Goal: Communication & Community: Connect with others

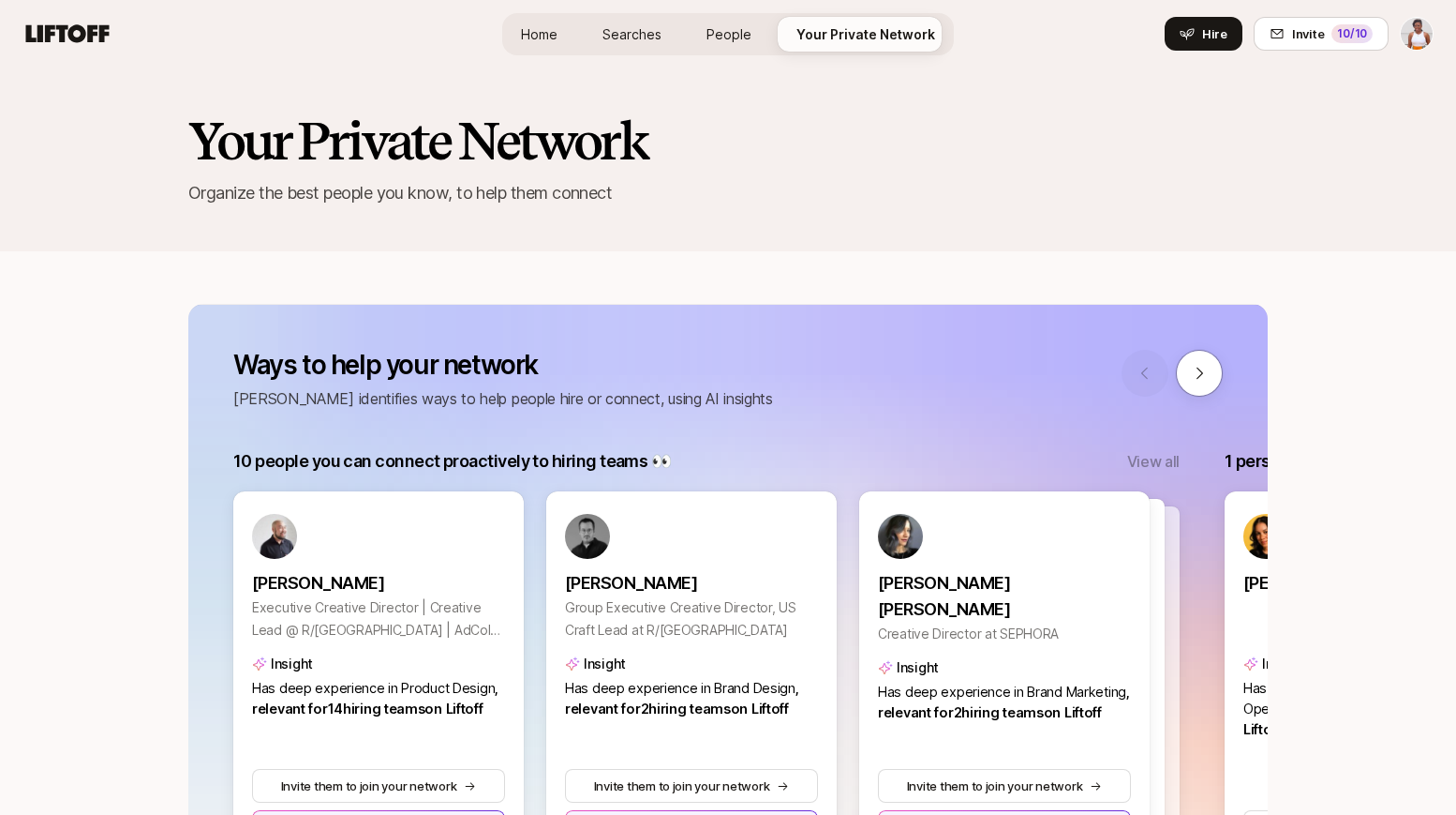
scroll to position [149, 0]
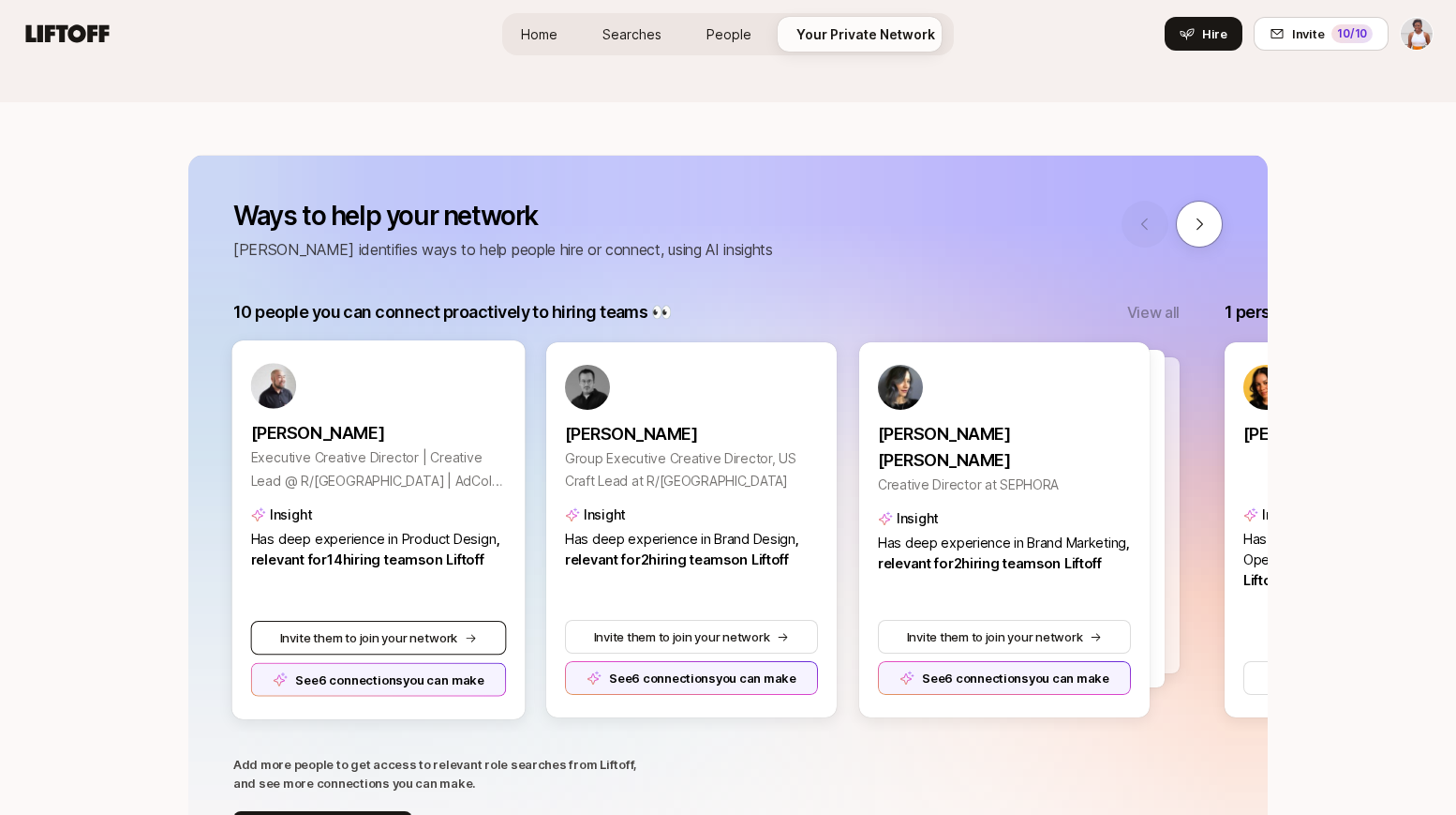
click at [421, 633] on button "Invite them to join your network" at bounding box center [379, 637] width 256 height 34
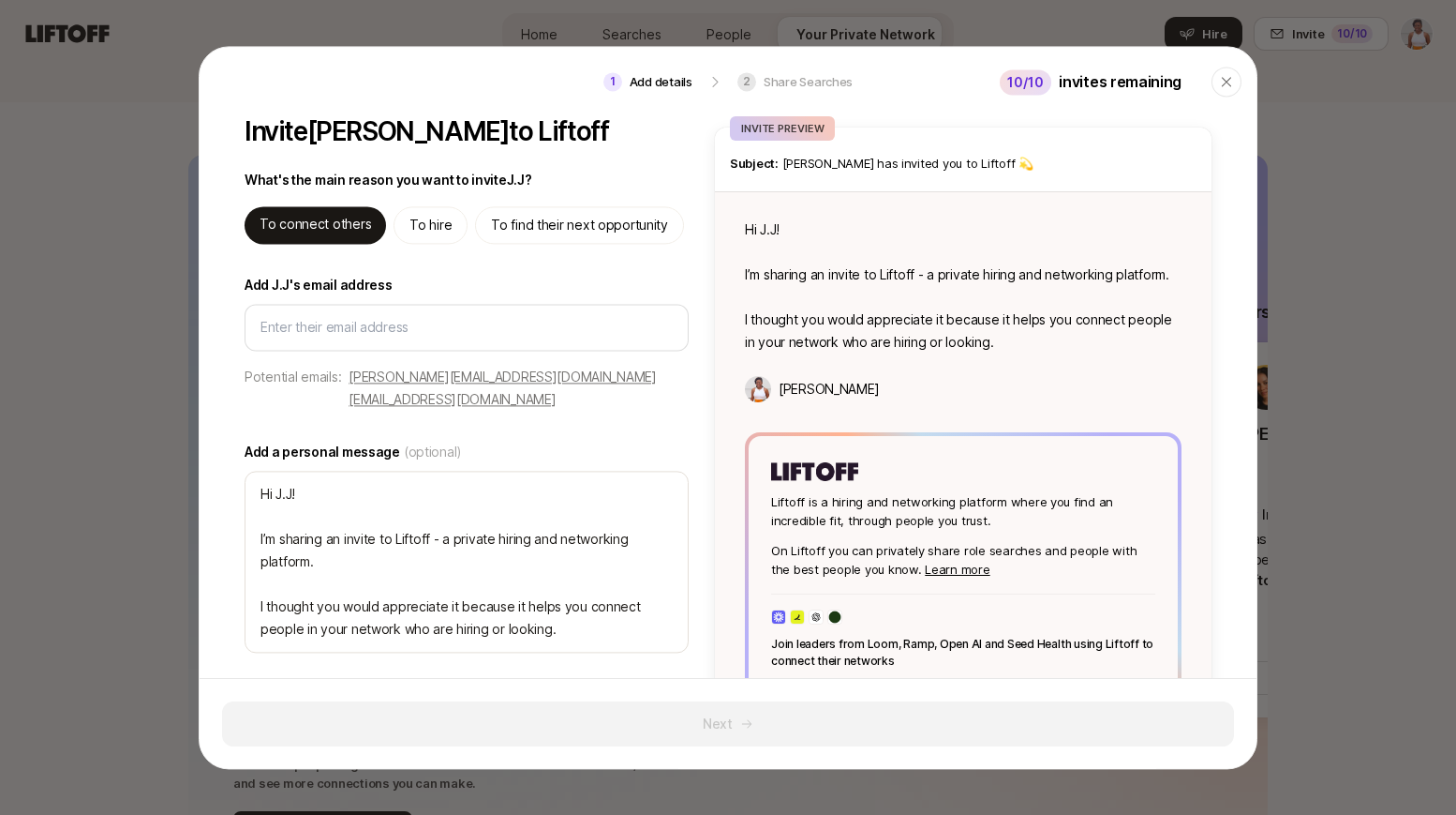
type textarea "x"
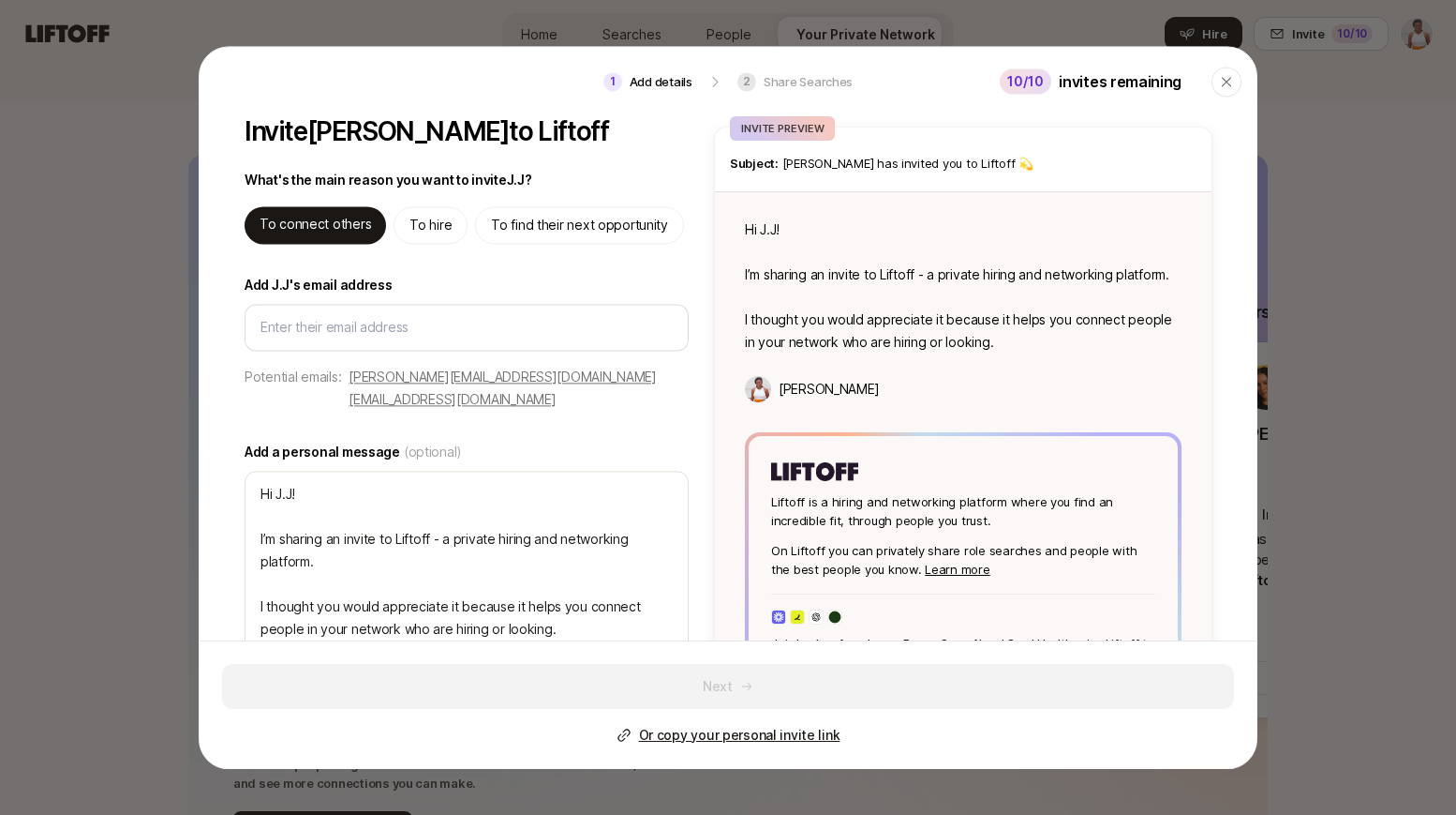
click at [595, 227] on p "To find their next opportunity" at bounding box center [579, 224] width 177 height 22
type textarea "Hi J.J! I’m sharing an invite to Liftoff - you can use it to find high quality …"
type textarea "x"
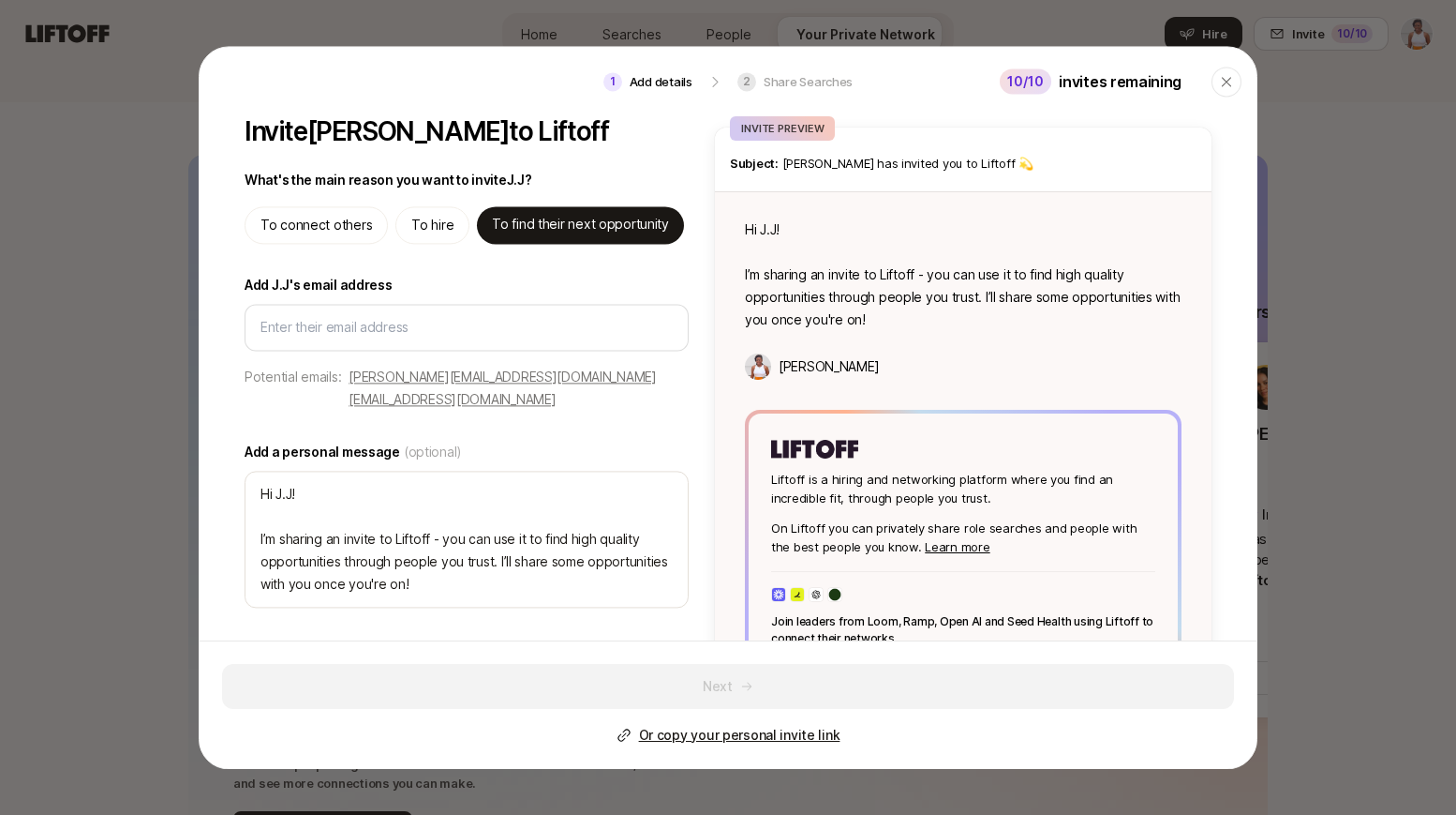
click at [527, 388] on p "[EMAIL_ADDRESS][DOMAIN_NAME]" at bounding box center [452, 399] width 207 height 22
type input "[EMAIL_ADDRESS][DOMAIN_NAME]"
type textarea "x"
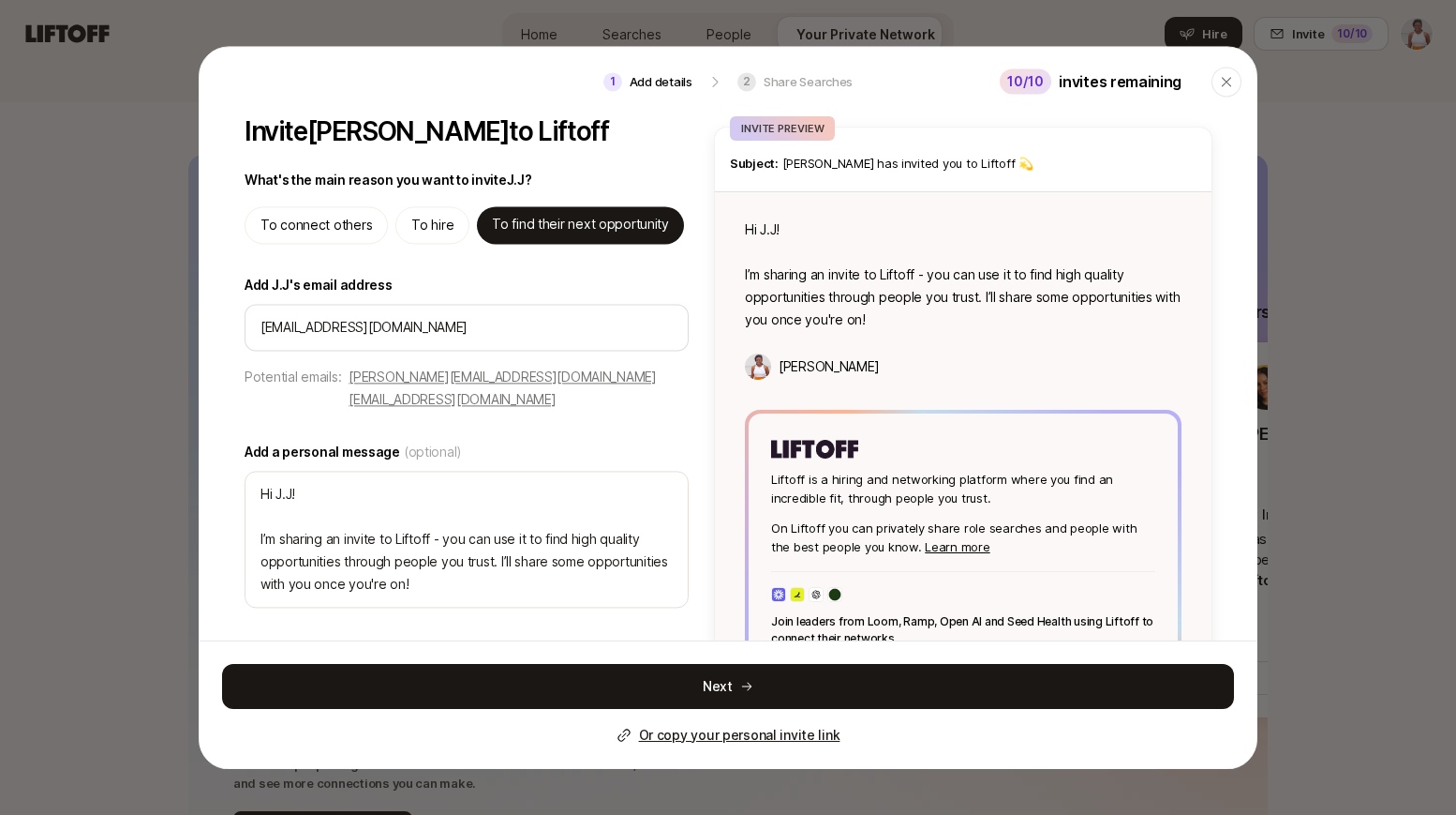
click at [433, 379] on p "[PERSON_NAME][EMAIL_ADDRESS][DOMAIN_NAME]" at bounding box center [503, 376] width 309 height 22
type input "[PERSON_NAME][EMAIL_ADDRESS][DOMAIN_NAME]"
type textarea "x"
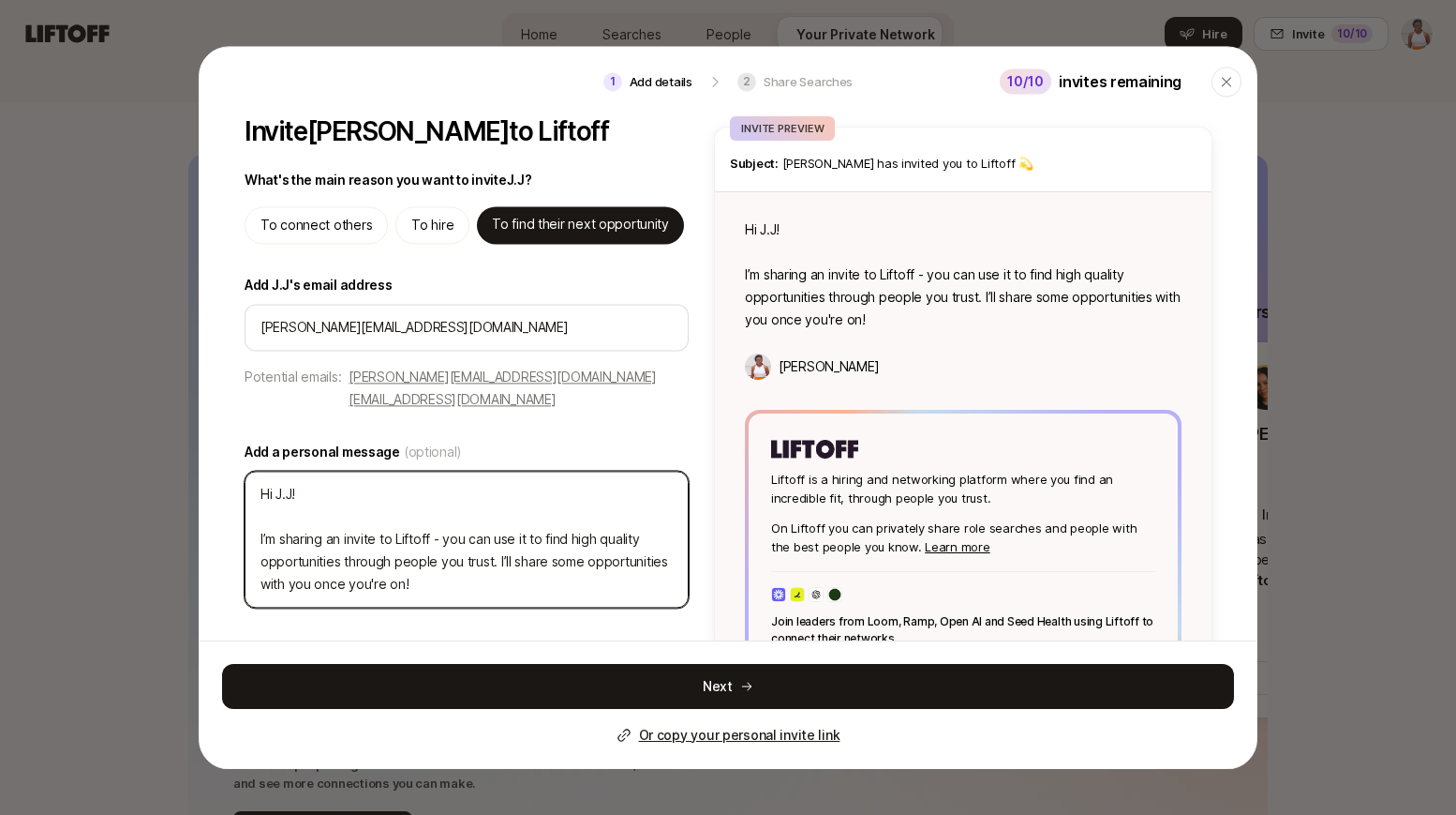
click at [260, 515] on textarea "Hi J.J! I’m sharing an invite to Liftoff - you can use it to find high quality …" at bounding box center [466, 539] width 444 height 137
type textarea "h"
type textarea "x"
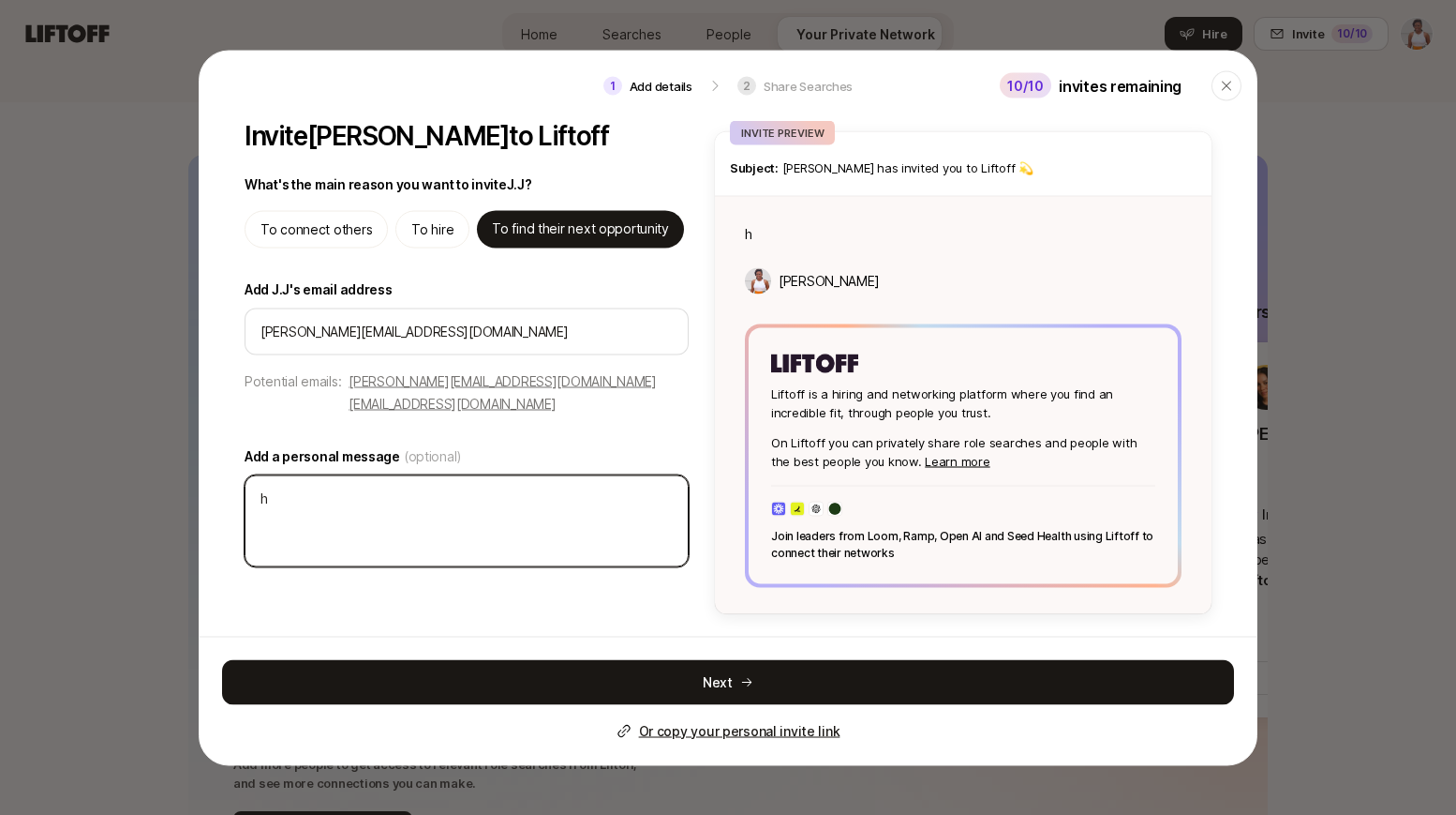
type textarea "he"
type textarea "x"
type textarea "hey"
type textarea "x"
type textarea "hey"
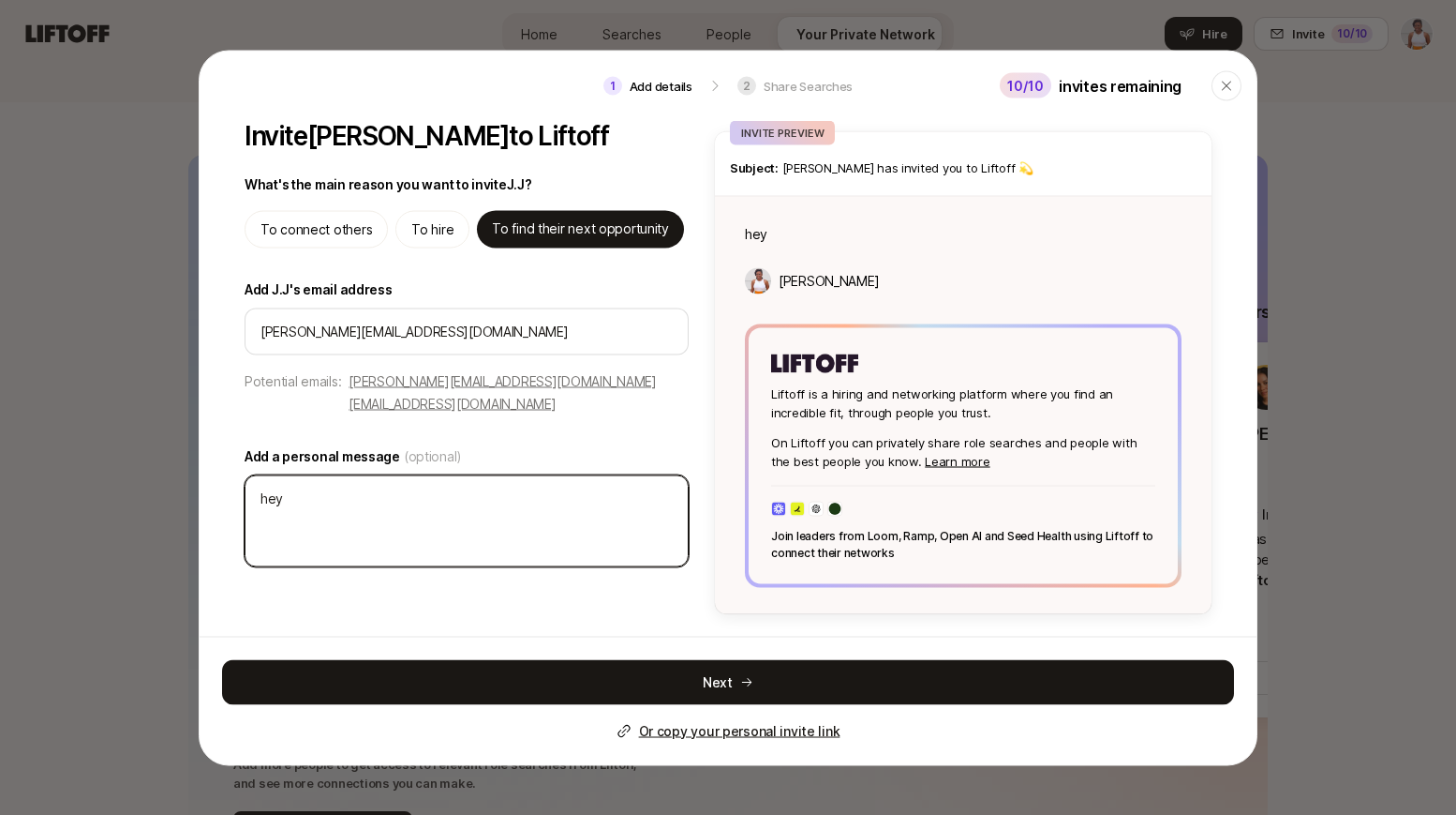
type textarea "x"
type textarea "hey h"
type textarea "x"
type textarea "hey he"
type textarea "x"
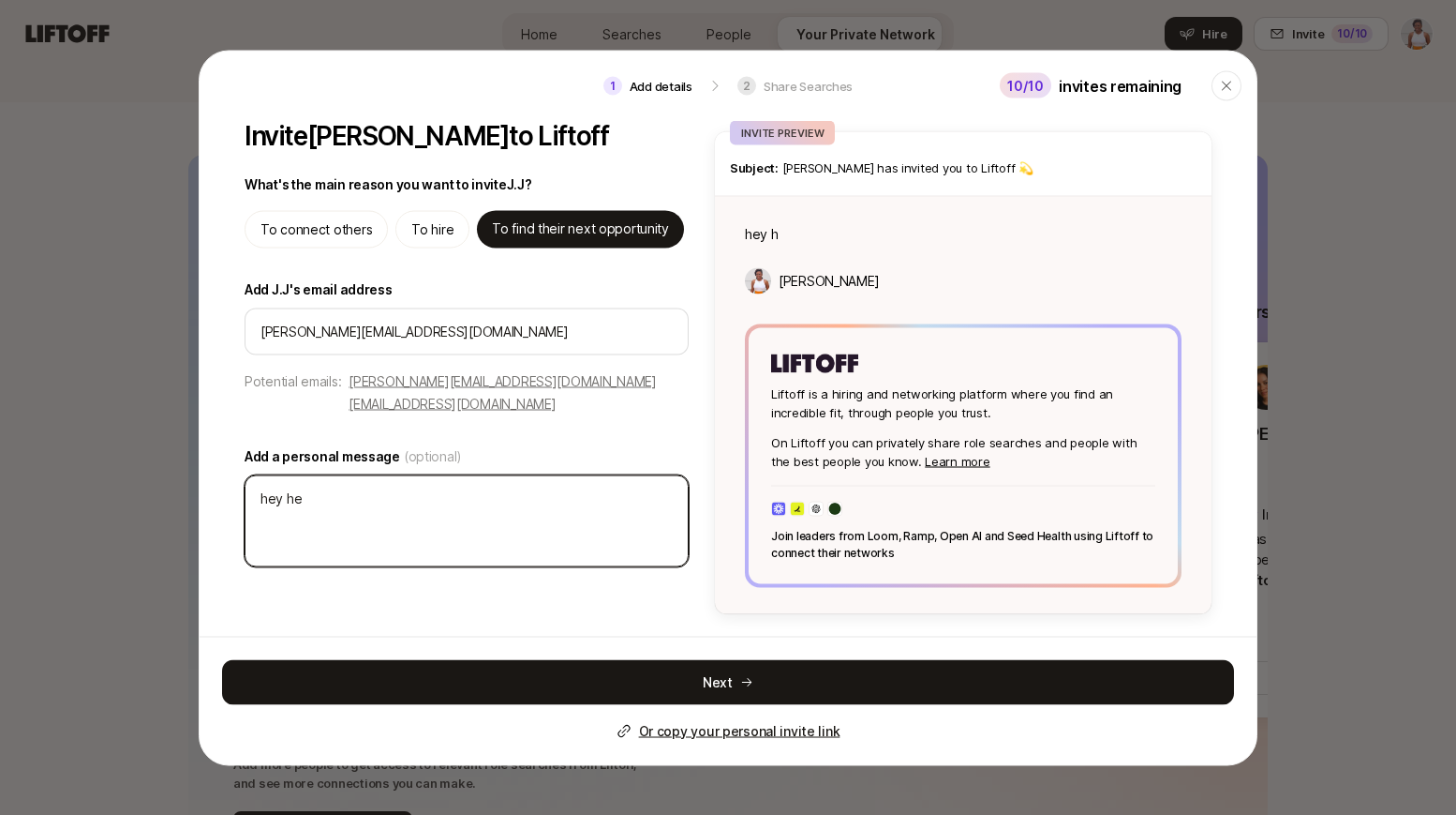
type textarea "hey hey"
type textarea "x"
type textarea "hey hey!"
type textarea "x"
type textarea "hey hey!"
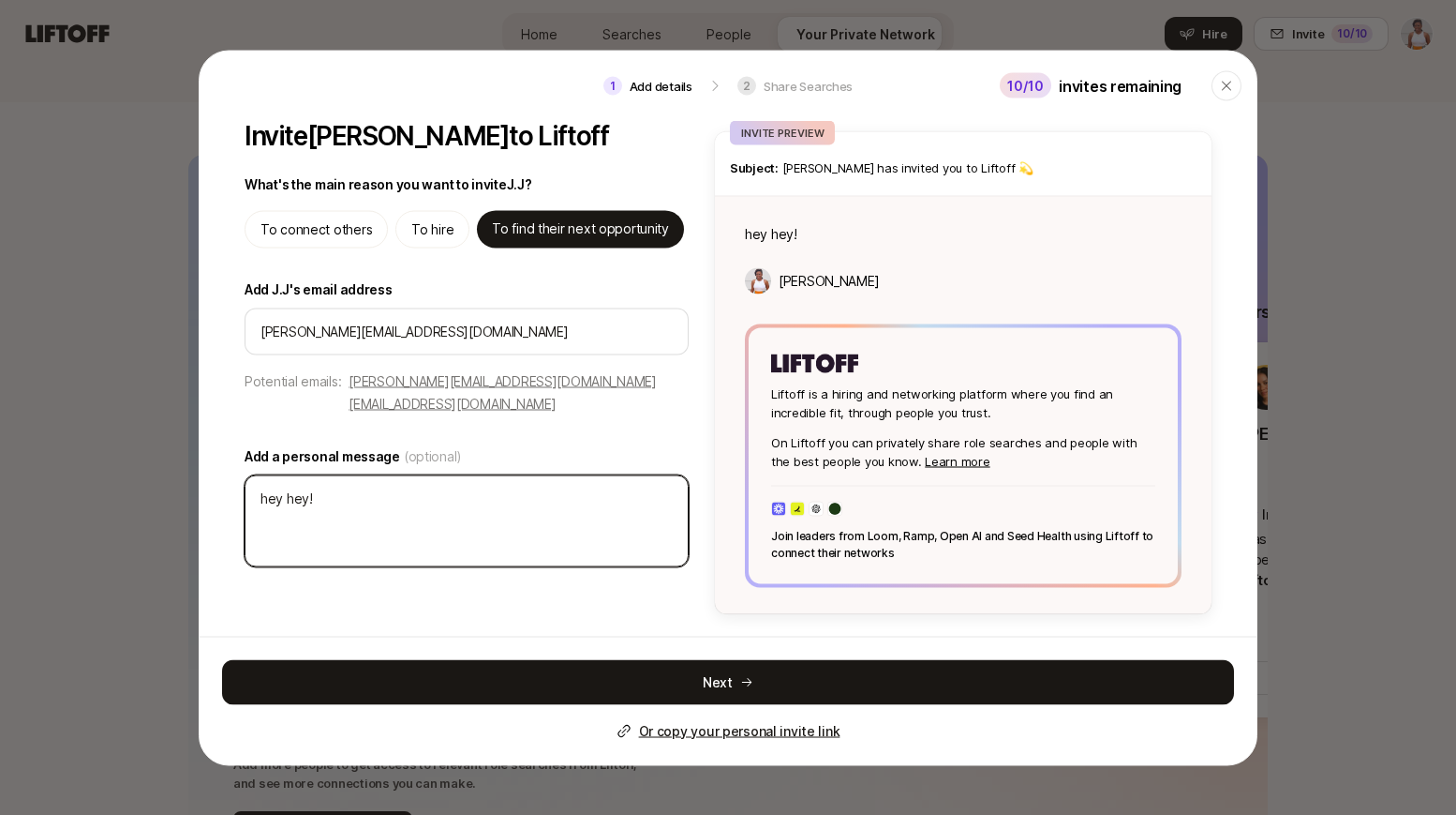
type textarea "x"
type textarea "hey hey!"
type textarea "x"
type textarea "hey hey! S"
type textarea "x"
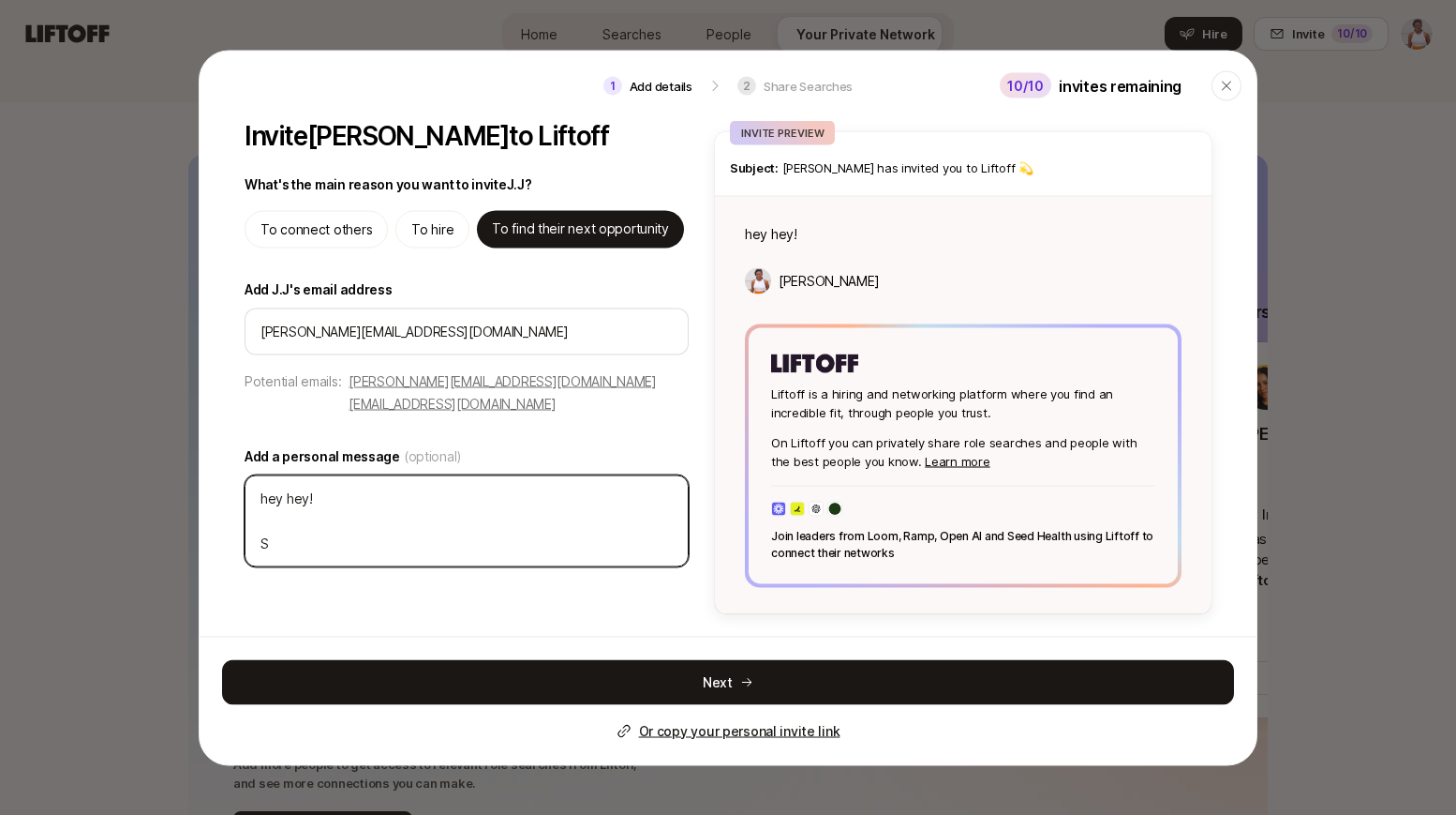
type textarea "hey hey! So"
type textarea "x"
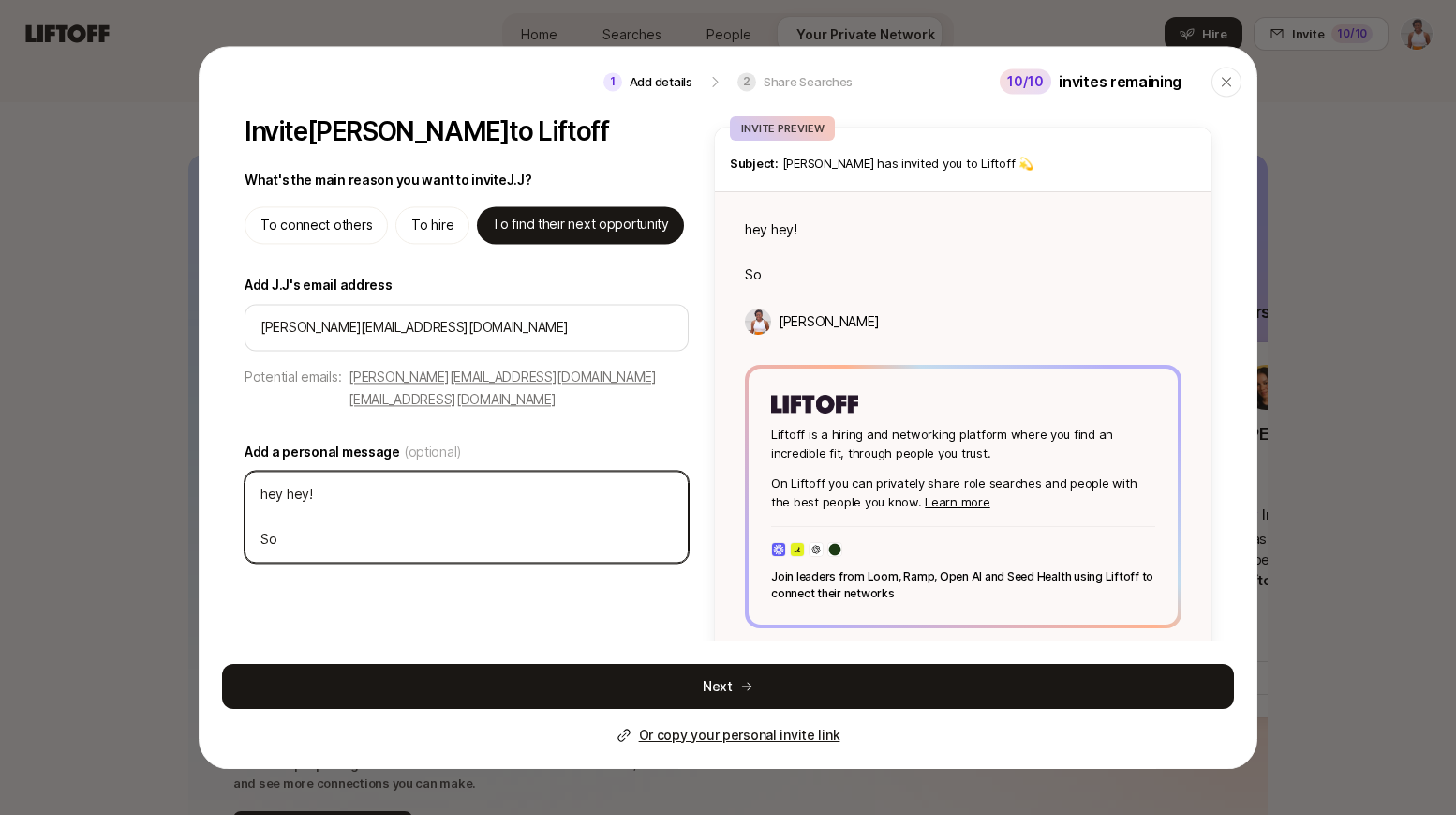
type textarea "hey hey! So"
type textarea "x"
type textarea "hey hey! So t"
type textarea "x"
type textarea "hey hey! So th"
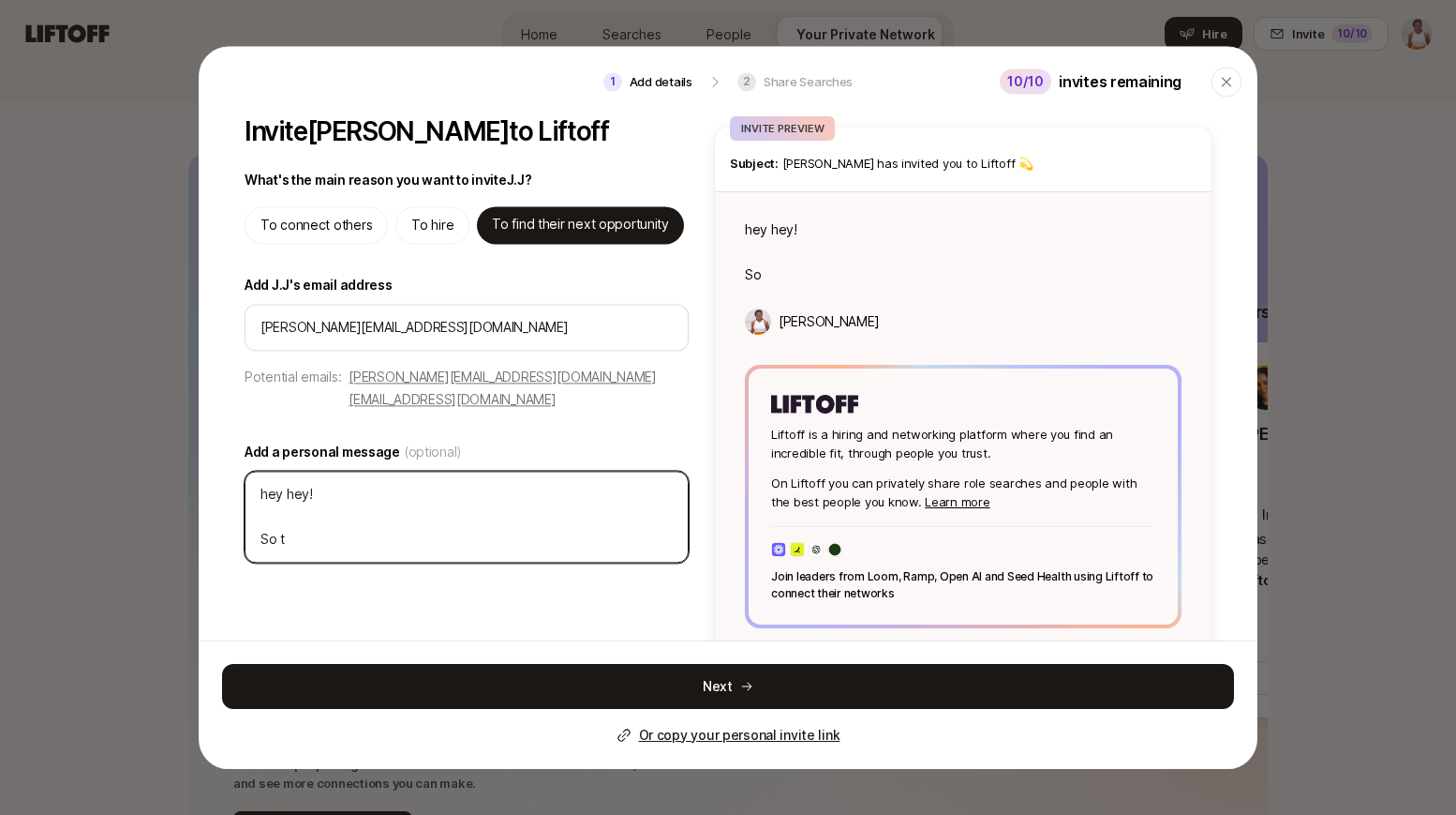
type textarea "x"
type textarea "hey hey! So thr"
type textarea "x"
type textarea "hey hey! So thro"
type textarea "x"
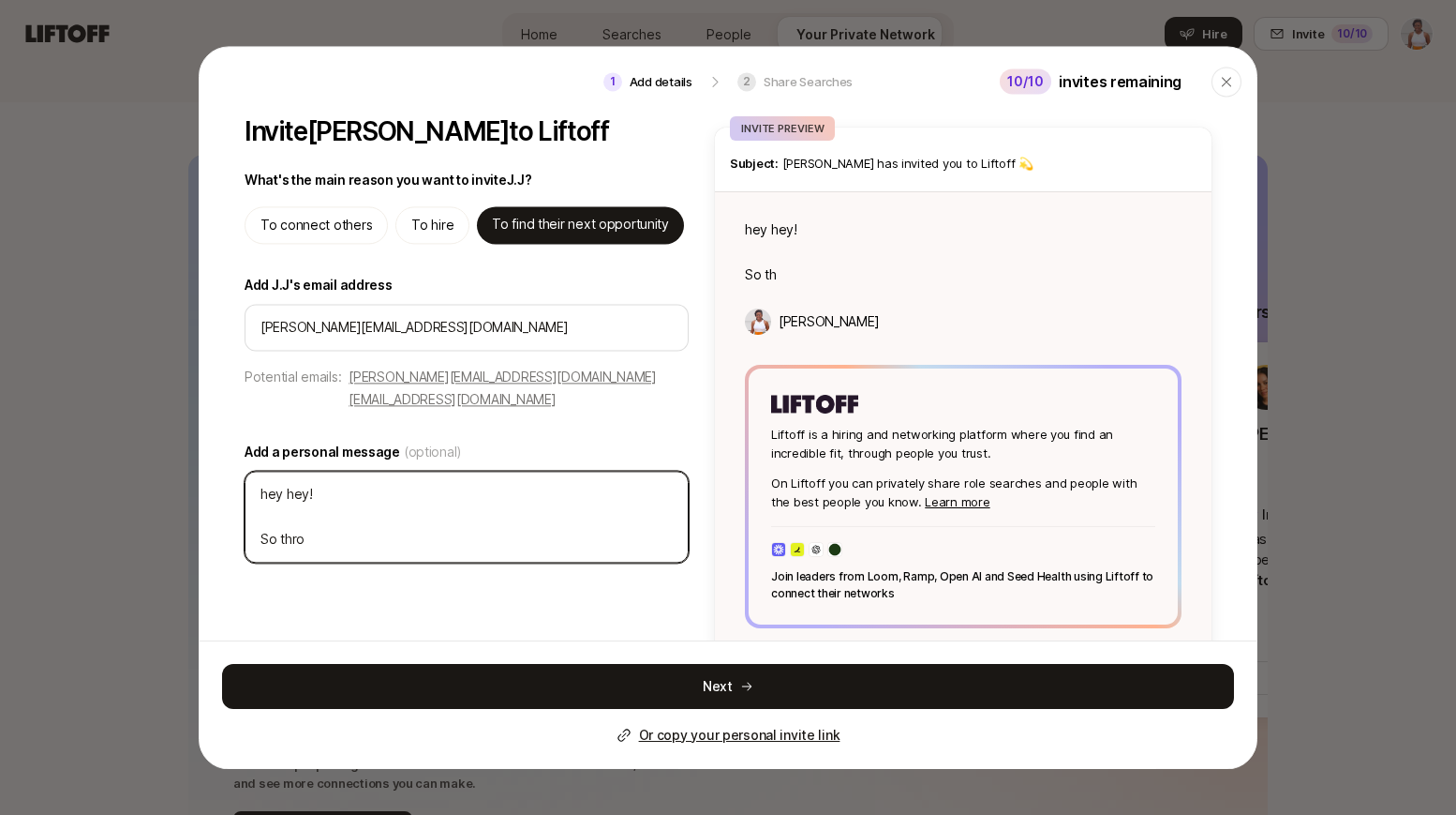
type textarea "hey hey! So throu"
type textarea "x"
type textarea "hey hey! So throug"
type textarea "x"
type textarea "hey hey! So through"
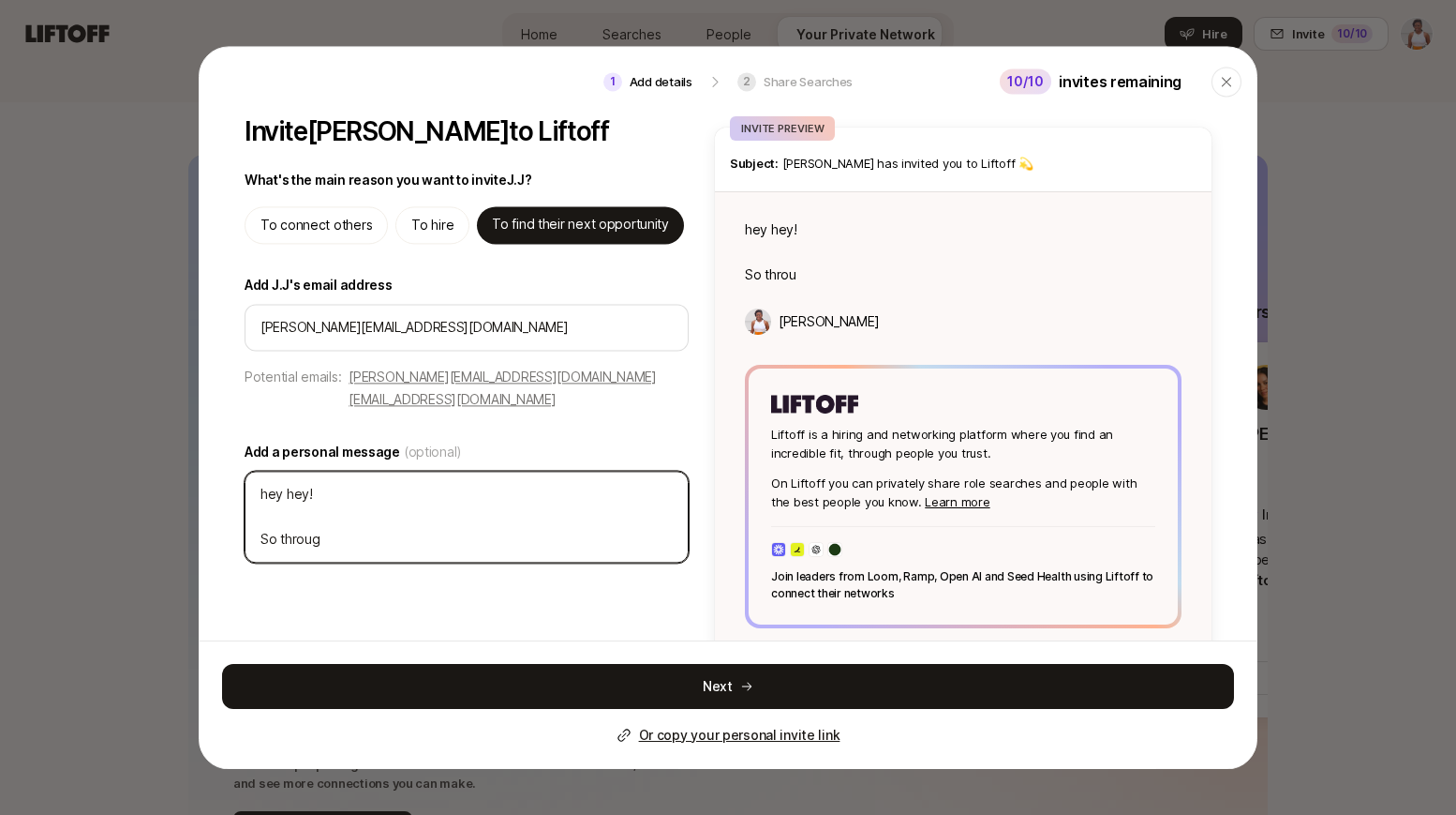
type textarea "x"
type textarea "hey hey! So through"
type textarea "x"
type textarea "hey hey! So through o"
type textarea "x"
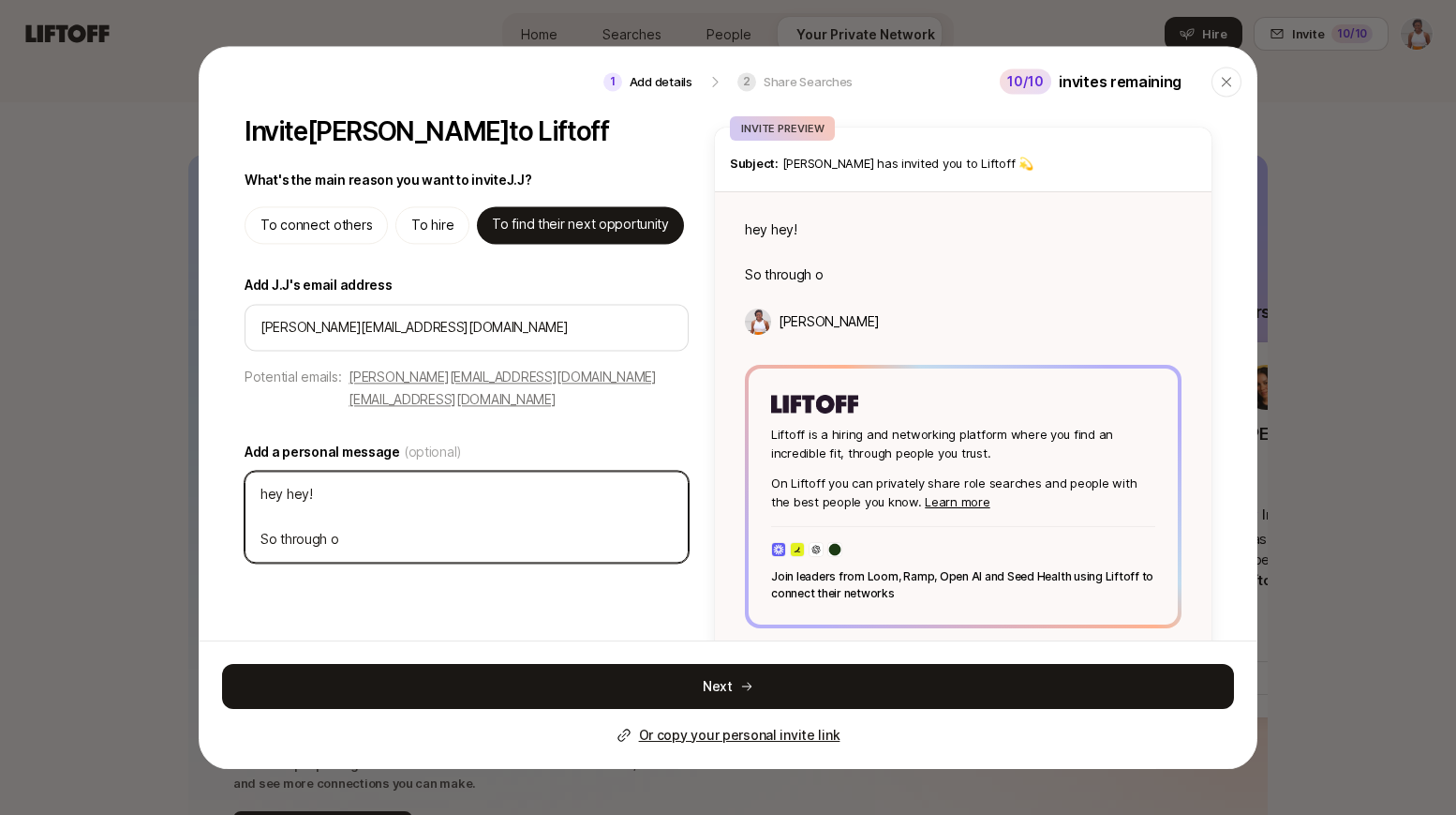
type textarea "hey hey! So through on"
type textarea "x"
type textarea "hey hey! So through one"
type textarea "x"
type textarea "hey hey! So through one"
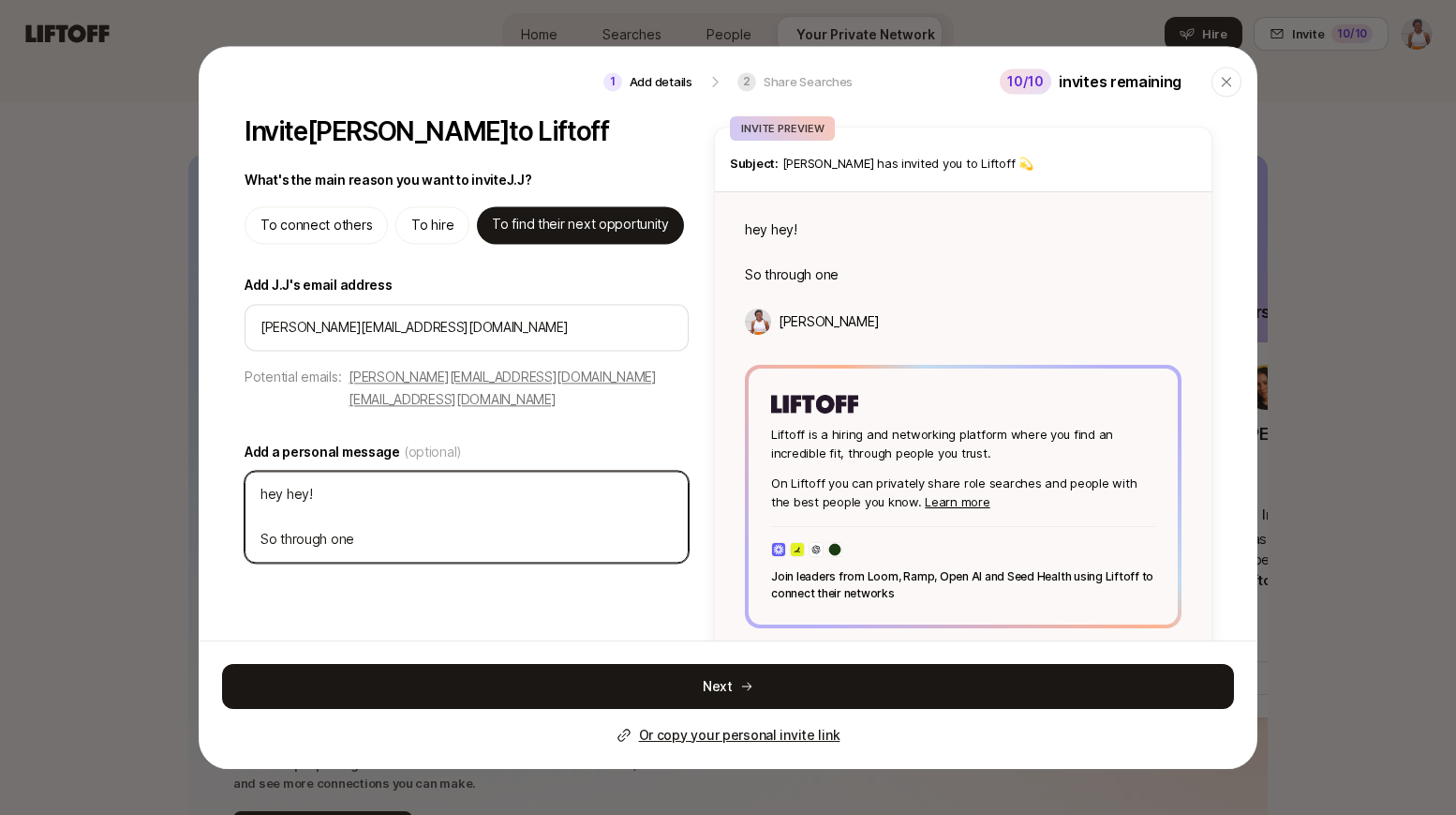
type textarea "x"
type textarea "hey hey! So through one o"
type textarea "x"
type textarea "hey hey! So through one of"
type textarea "x"
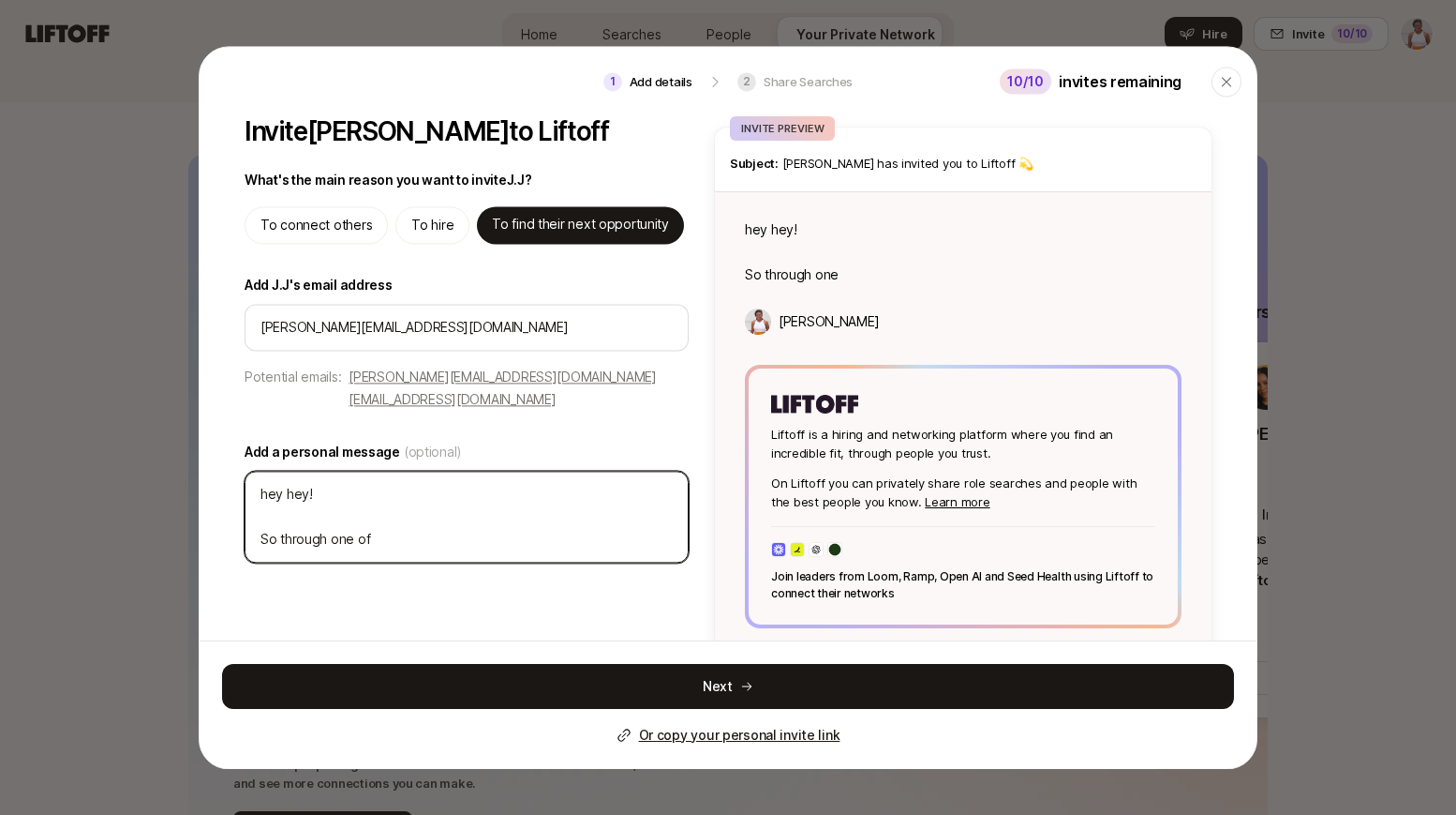
type textarea "hey hey! So through one of"
type textarea "x"
type textarea "hey hey! So through one of m"
type textarea "x"
type textarea "hey hey! So through one of my"
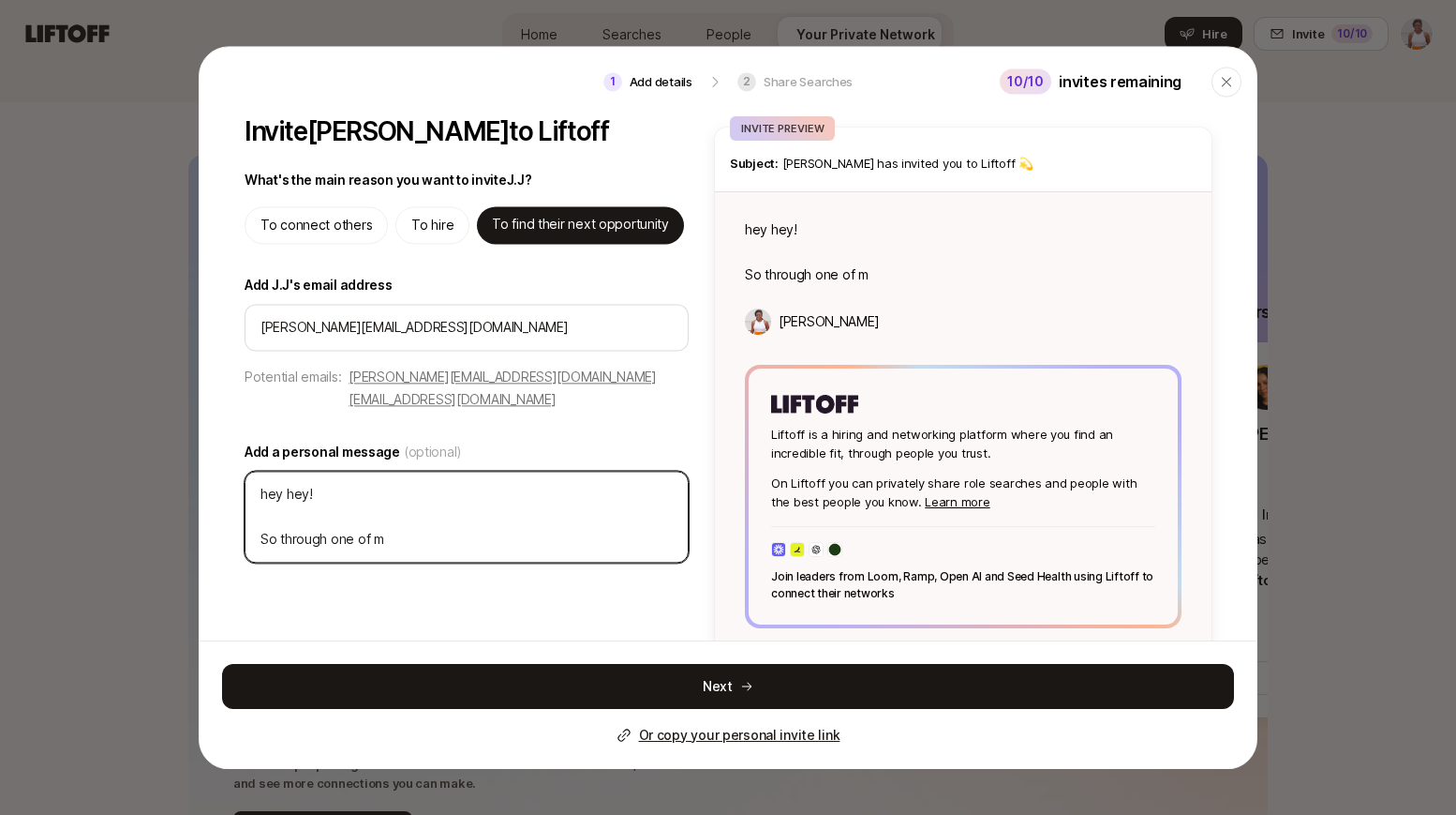
type textarea "x"
type textarea "hey hey! So through one of my"
type textarea "x"
type textarea "hey hey! So through one of my s"
type textarea "x"
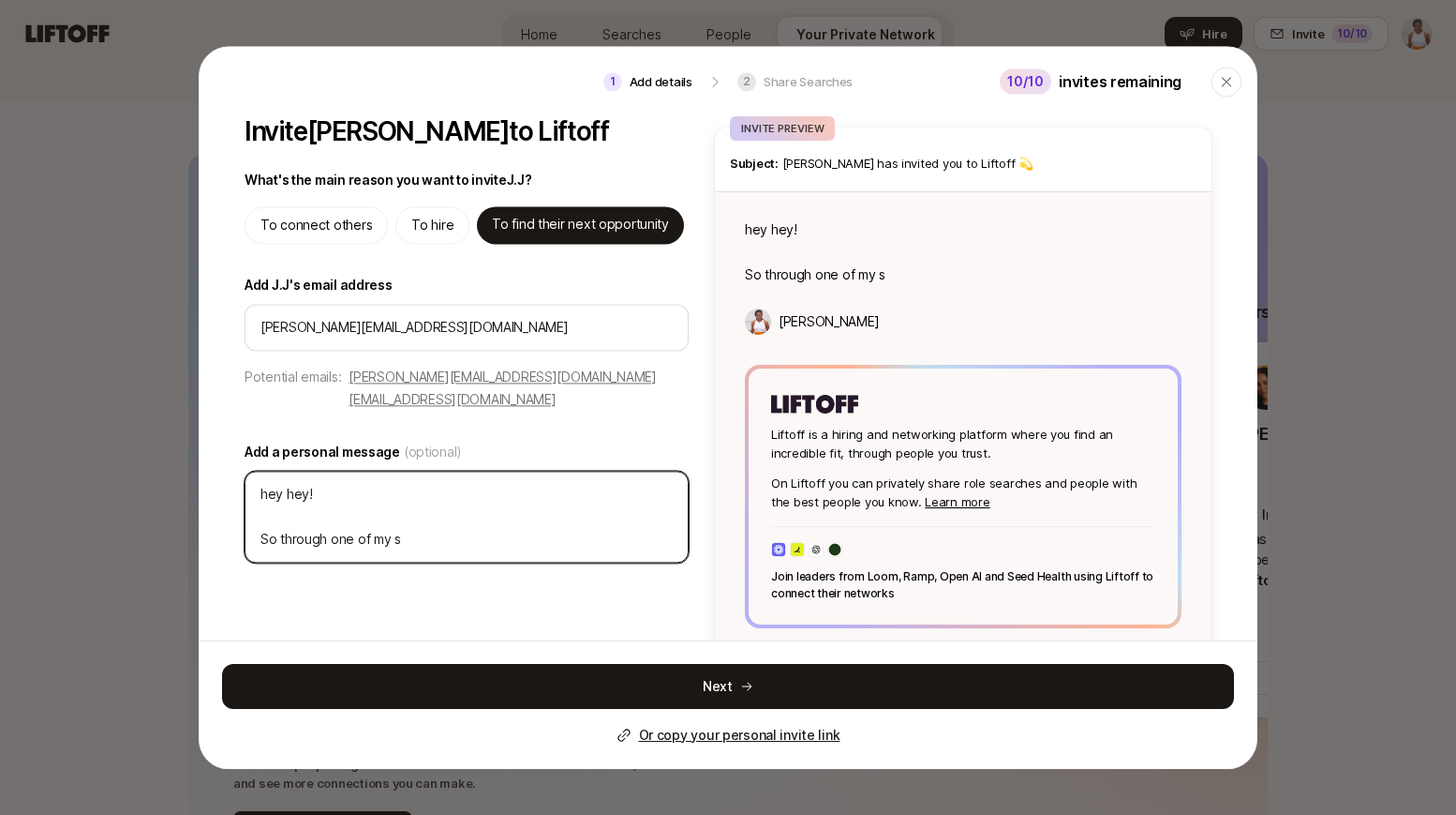
type textarea "hey hey! So through one of my si"
type textarea "x"
type textarea "hey hey! So through one of my sid"
type textarea "x"
type textarea "hey hey! So through one of my side"
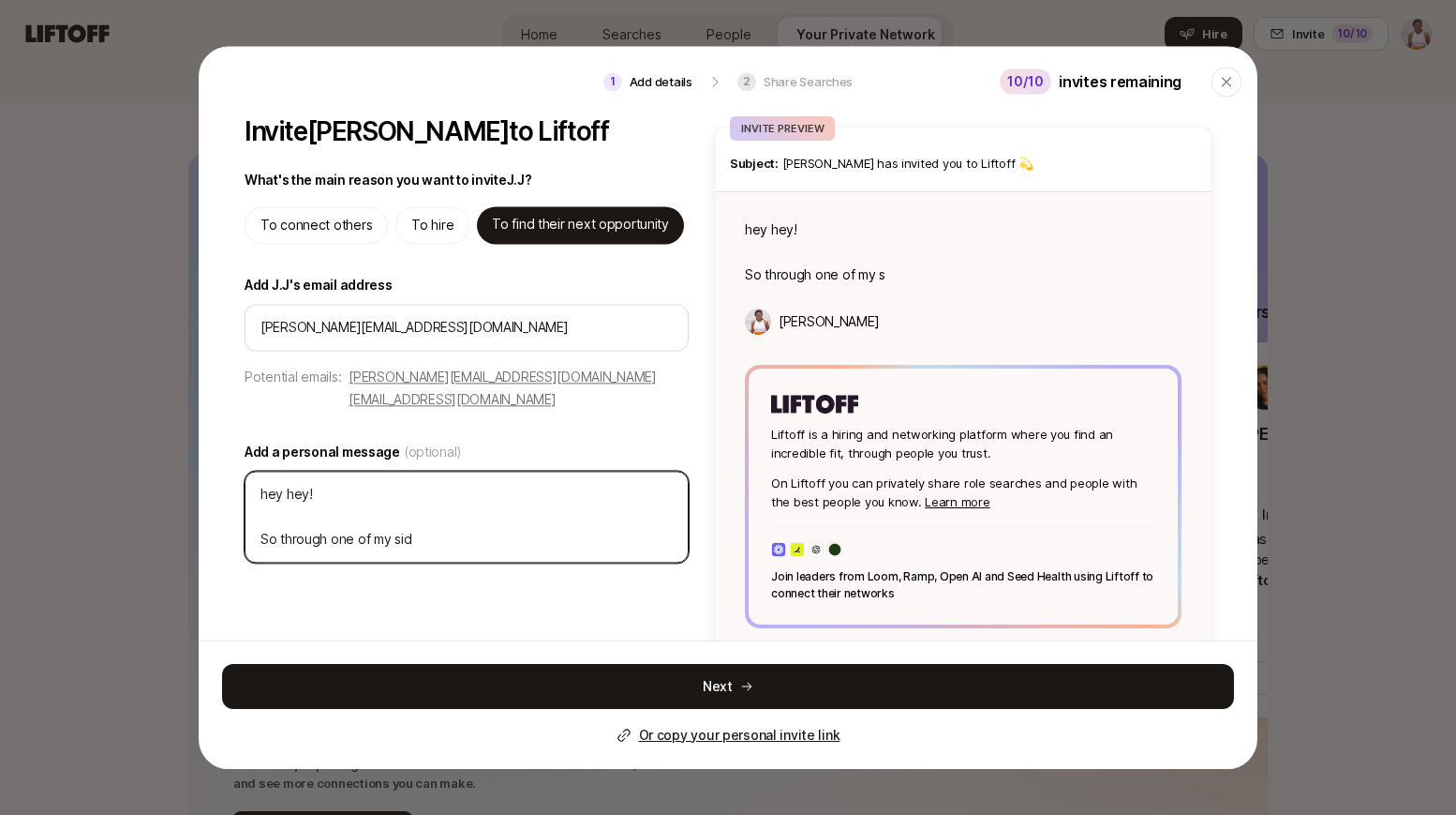
type textarea "x"
type textarea "hey hey! So through one of my side"
type textarea "x"
type textarea "hey hey! So through one of my side n"
type textarea "x"
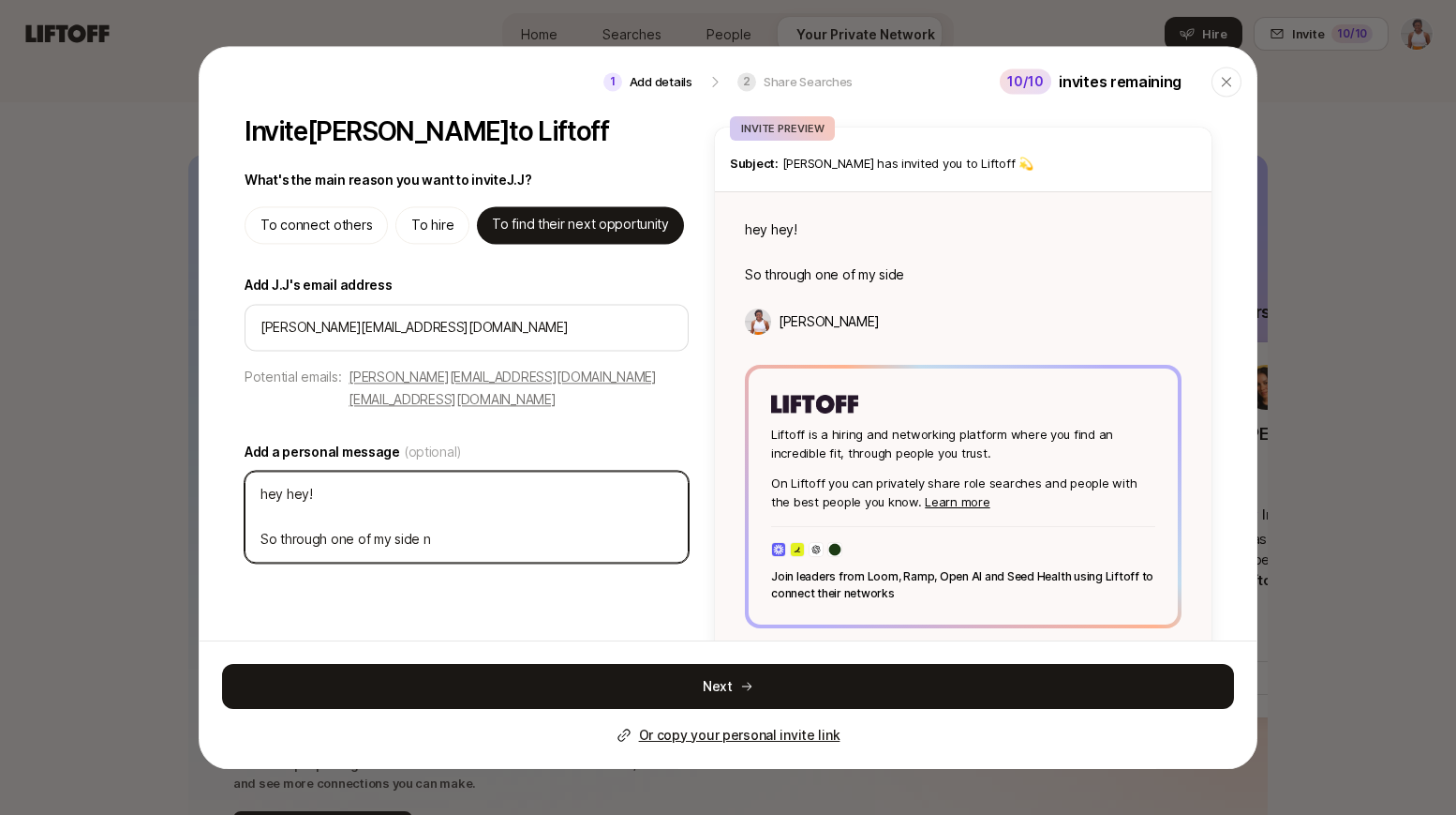
type textarea "hey hey! So through one of my side ne"
type textarea "x"
type textarea "hey hey! So through one of my side net"
type textarea "x"
type textarea "hey hey! So through one of my side netw"
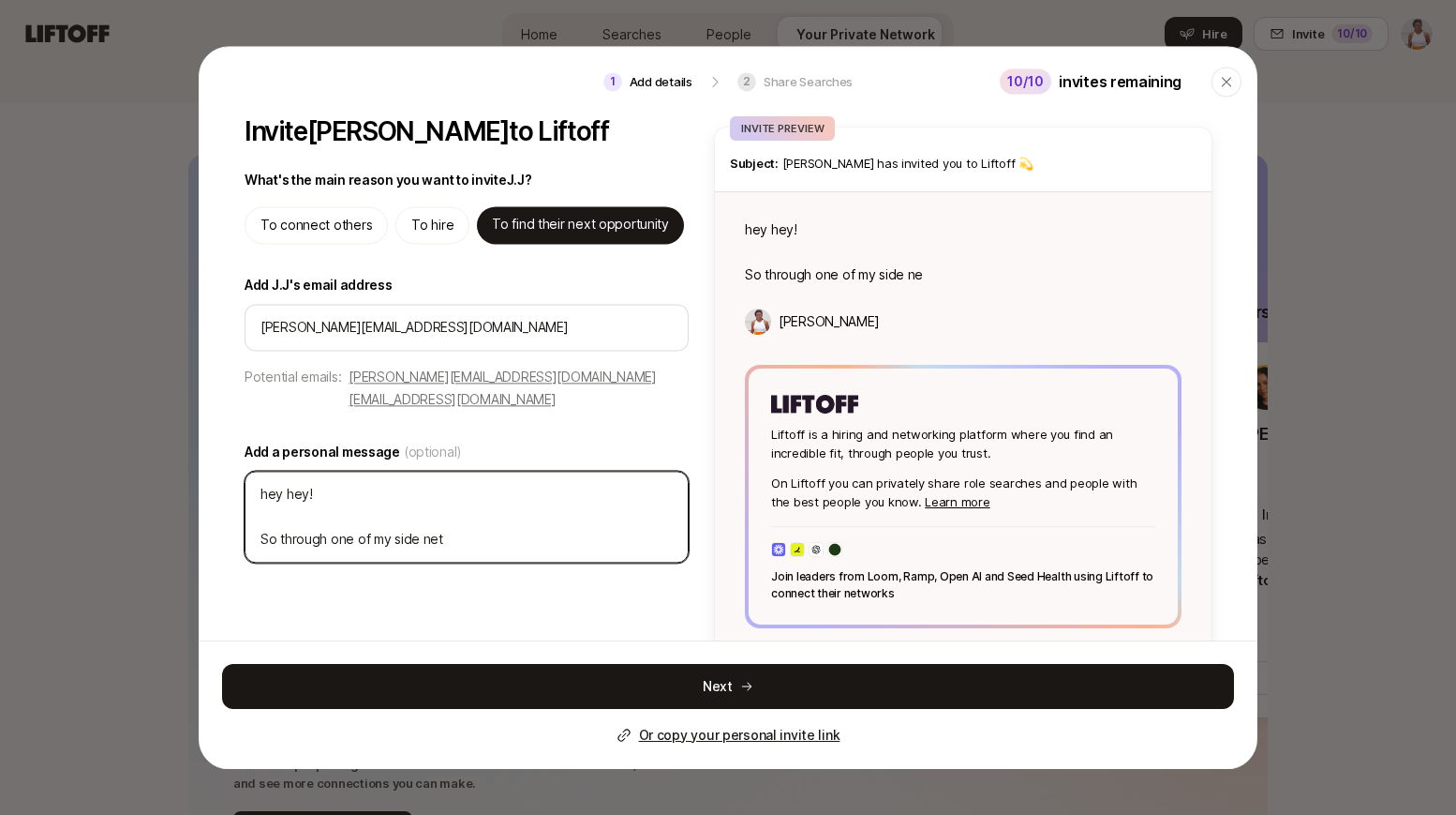
type textarea "x"
type textarea "hey hey! So through one of my side netwo"
type textarea "x"
type textarea "hey hey! So through one of my side networ"
type textarea "x"
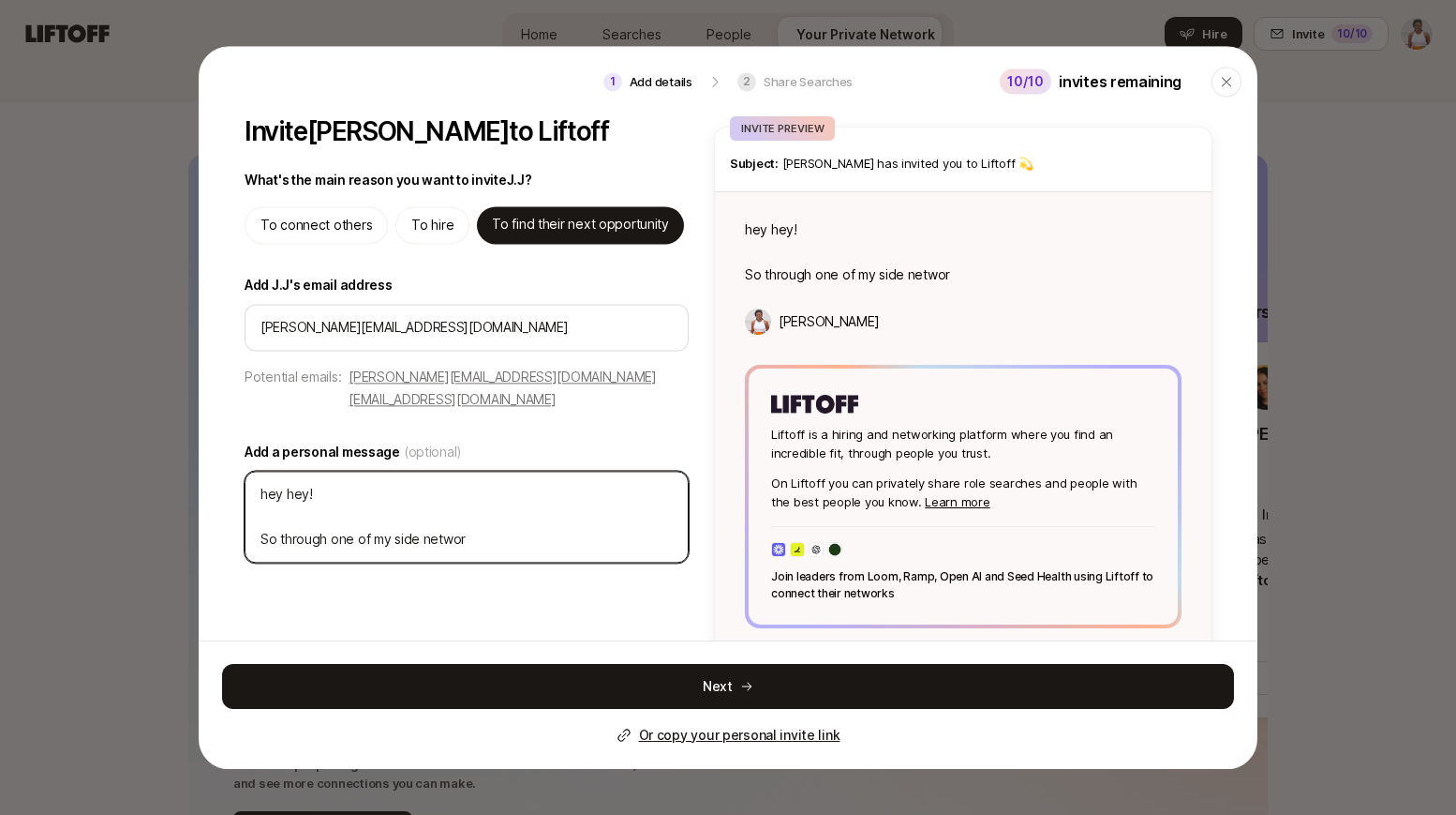
type textarea "hey hey! So through one of my side network"
type textarea "x"
type textarea "hey hey! So through one of my side networks"
type textarea "x"
type textarea "hey hey! So through one of my side networks,"
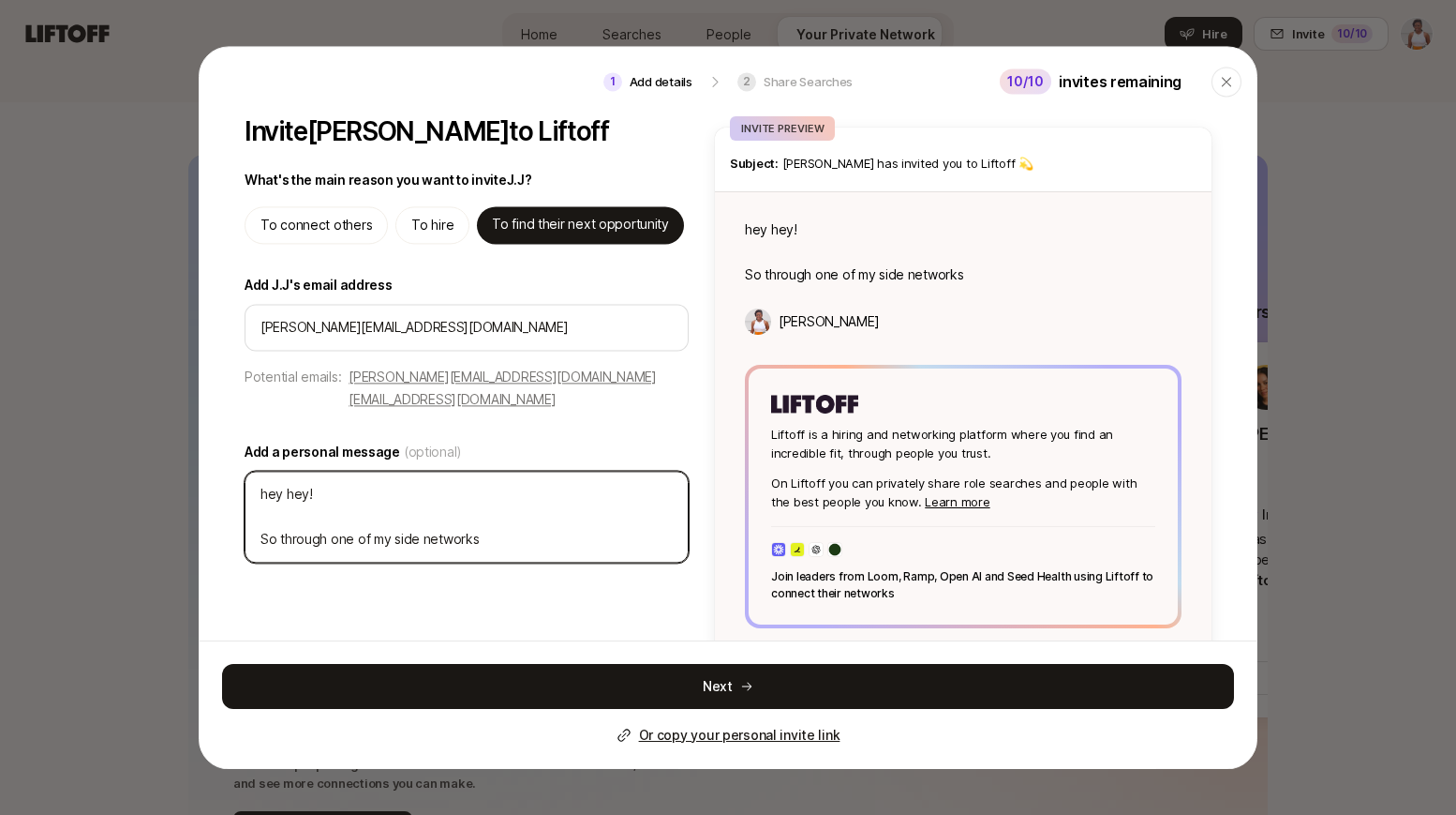
type textarea "x"
type textarea "hey hey! So through one of my side networks,"
type textarea "x"
type textarea "hey hey! So through one of my side networks, I"
type textarea "x"
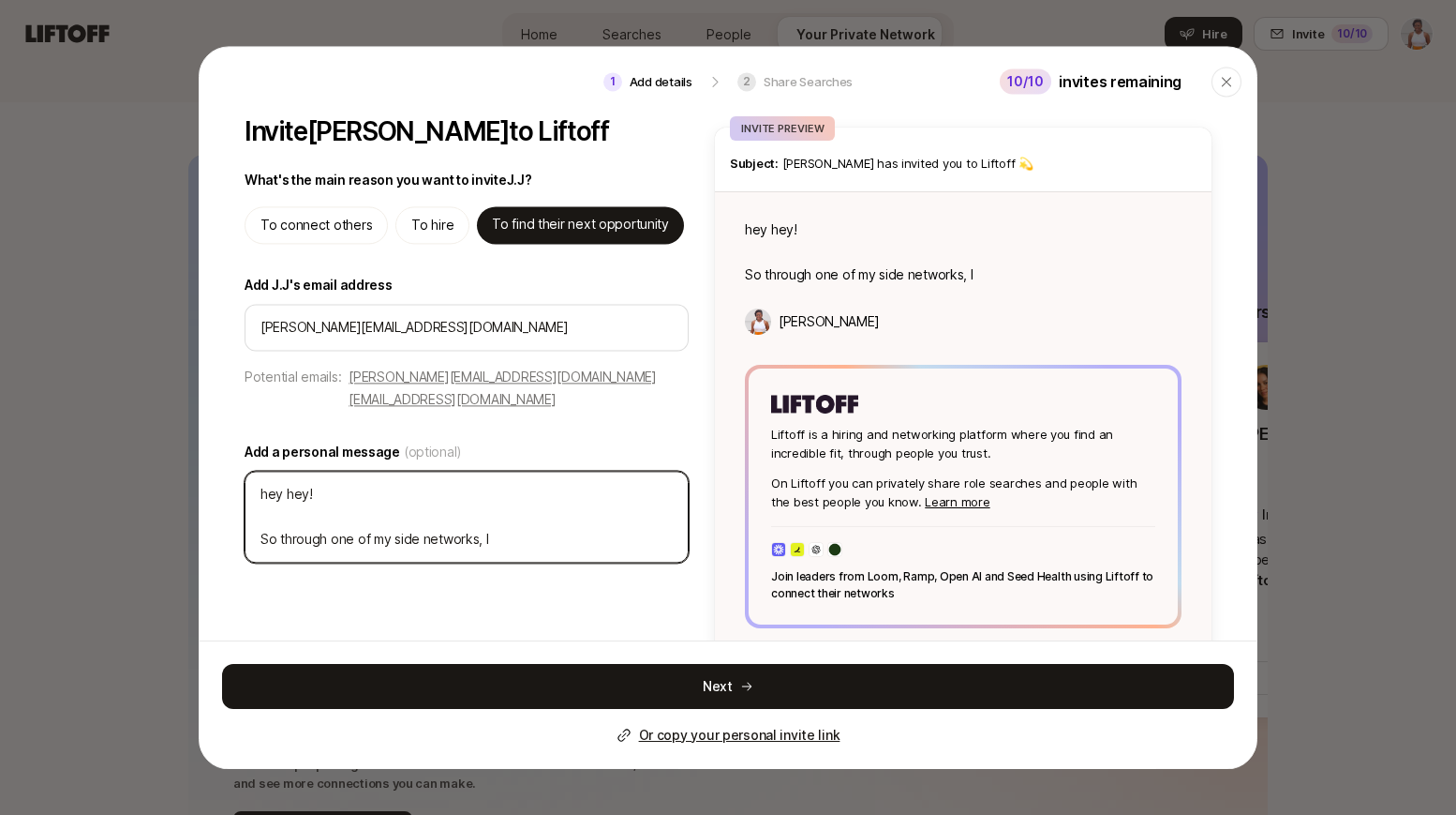
type textarea "hey hey! So through one of my side networks, I"
type textarea "x"
type textarea "hey hey! So through one of my side networks, I w"
type textarea "x"
type textarea "hey hey! So through one of my side networks, I wa"
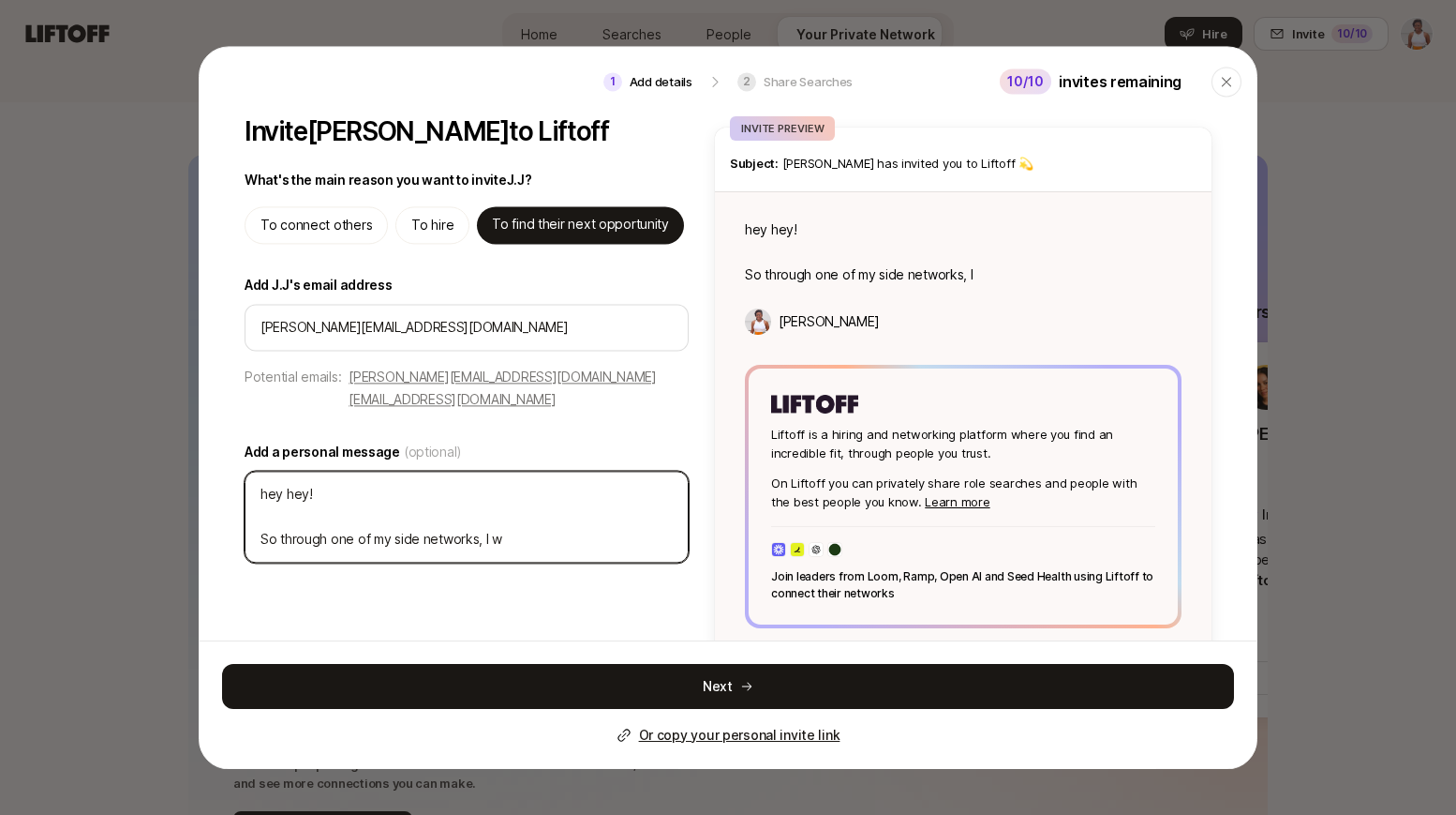
type textarea "x"
type textarea "hey hey! So through one of my side networks, I was"
type textarea "x"
type textarea "hey hey! So through one of my side networks, I was"
type textarea "x"
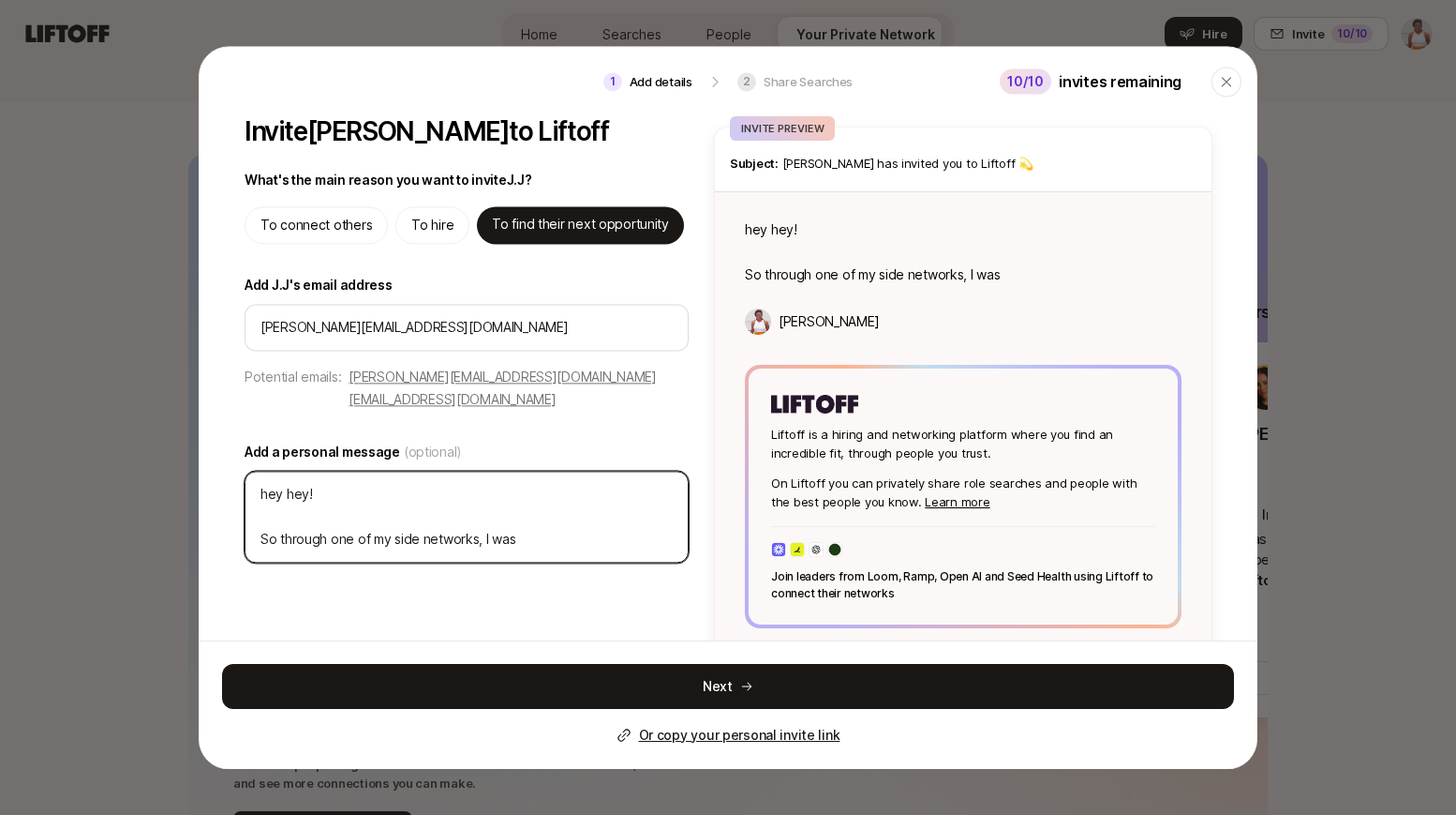
type textarea "hey hey! So through one of my side networks, I was i"
type textarea "x"
type textarea "hey hey! So through one of my side networks, I was in"
type textarea "x"
type textarea "hey hey! So through one of my side networks, I was inv"
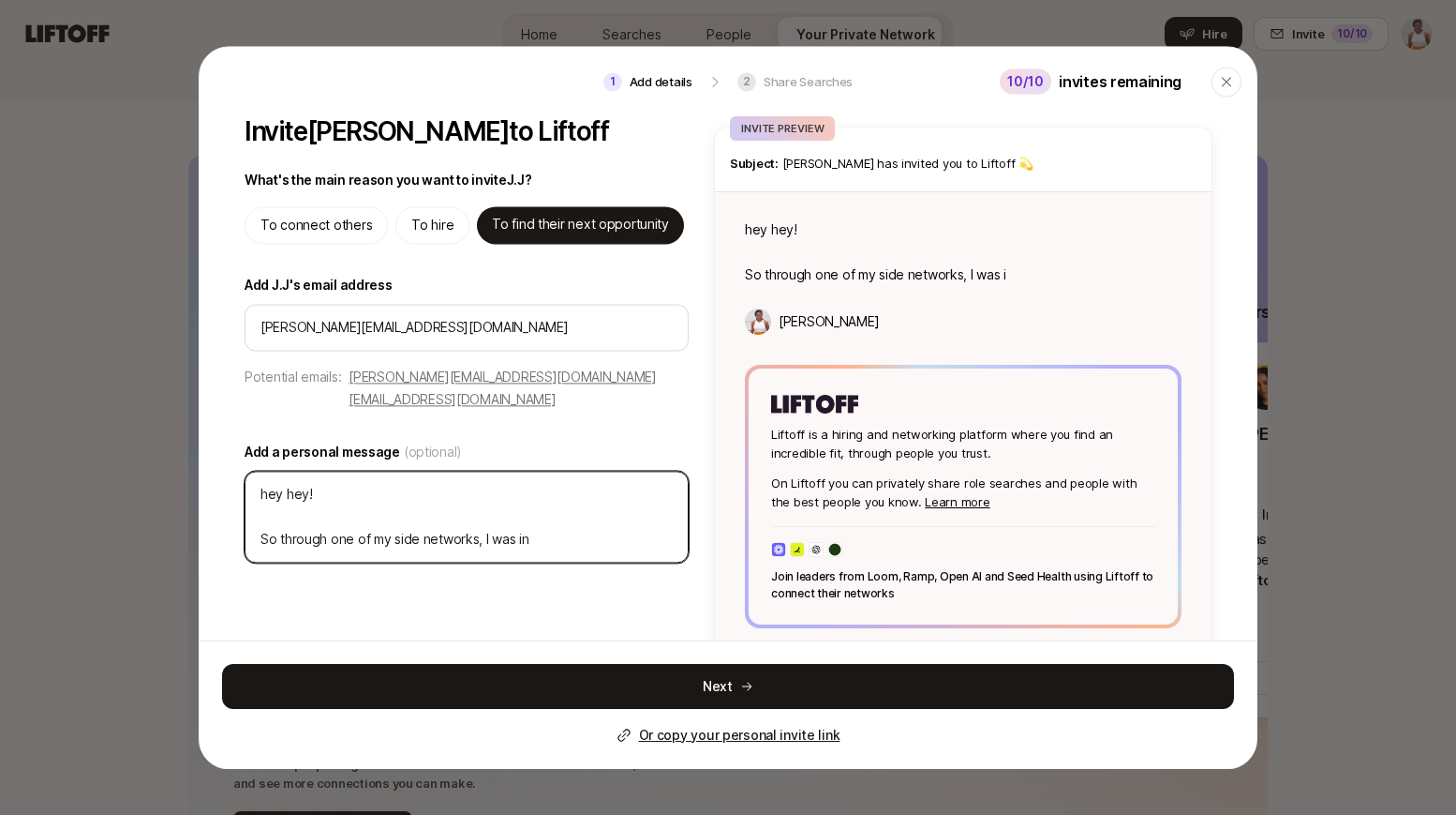
type textarea "x"
type textarea "hey hey! So through one of my side networks, I was invi"
type textarea "x"
type textarea "hey hey! So through one of my side networks, I was invit"
type textarea "x"
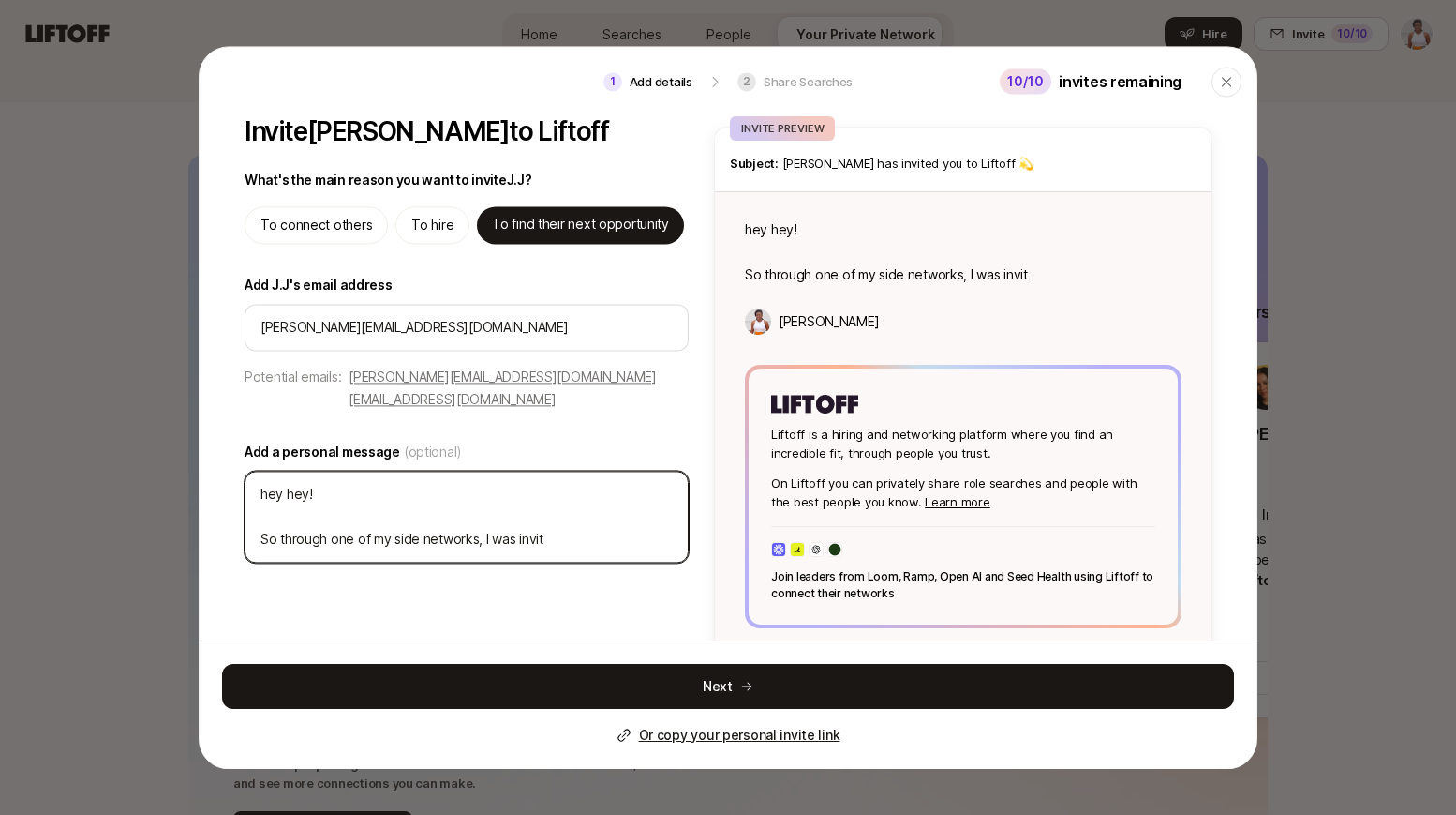
type textarea "hey hey! So through one of my side networks, I was invite"
type textarea "x"
type textarea "hey hey! So through one of my side networks, I was invited"
type textarea "x"
type textarea "hey hey! So through one of my side networks, I was invited"
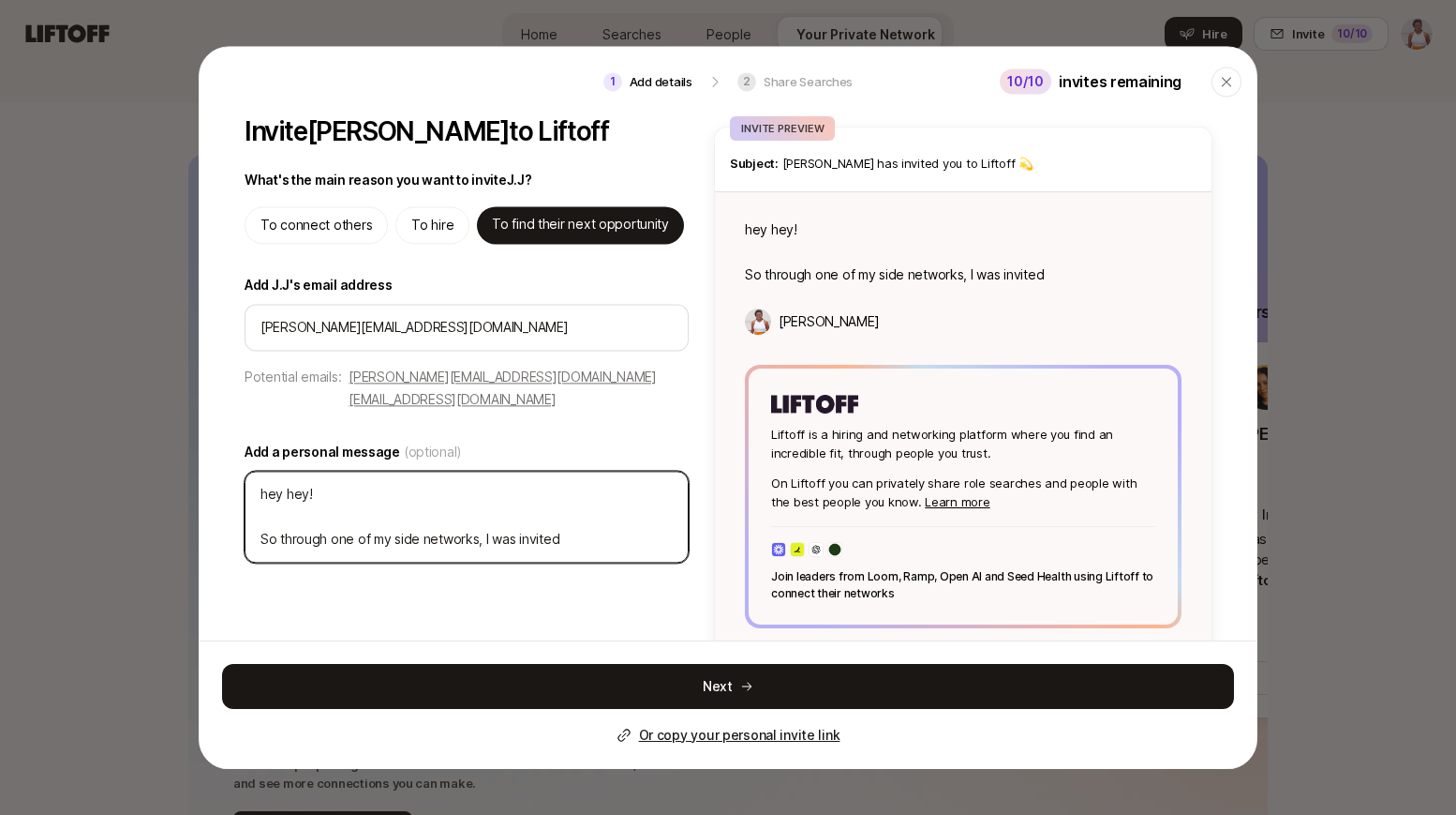
type textarea "x"
type textarea "hey hey! So through one of my side networks, I was invited t"
type textarea "x"
type textarea "hey hey! So through one of my side networks, I was invited to"
type textarea "x"
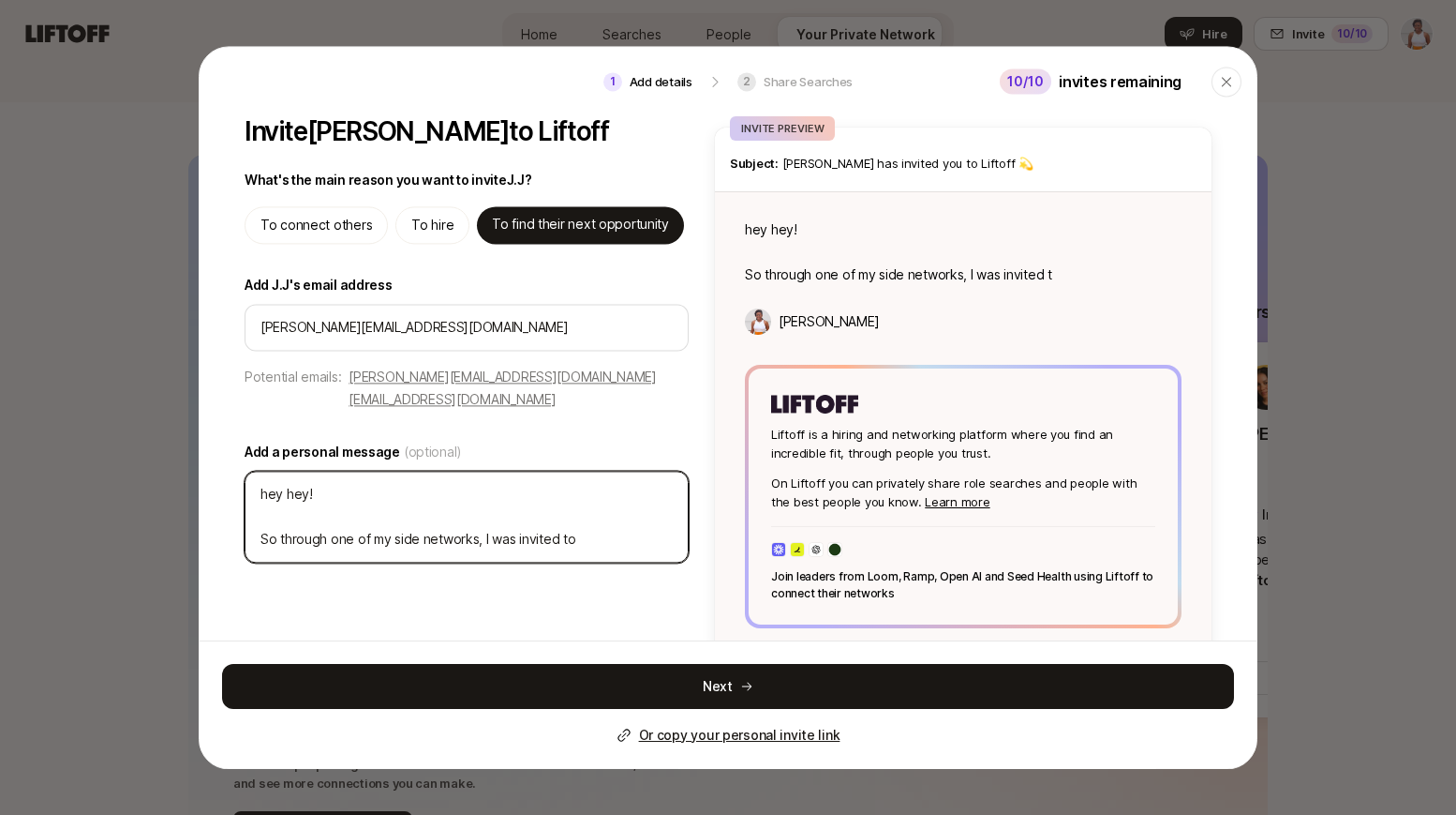
type textarea "hey hey! So through one of my side networks, I was invited to"
type textarea "x"
type textarea "hey hey! So through one of my side networks, I was invited to j"
type textarea "x"
type textarea "hey hey! So through one of my side networks, I was invited to jo"
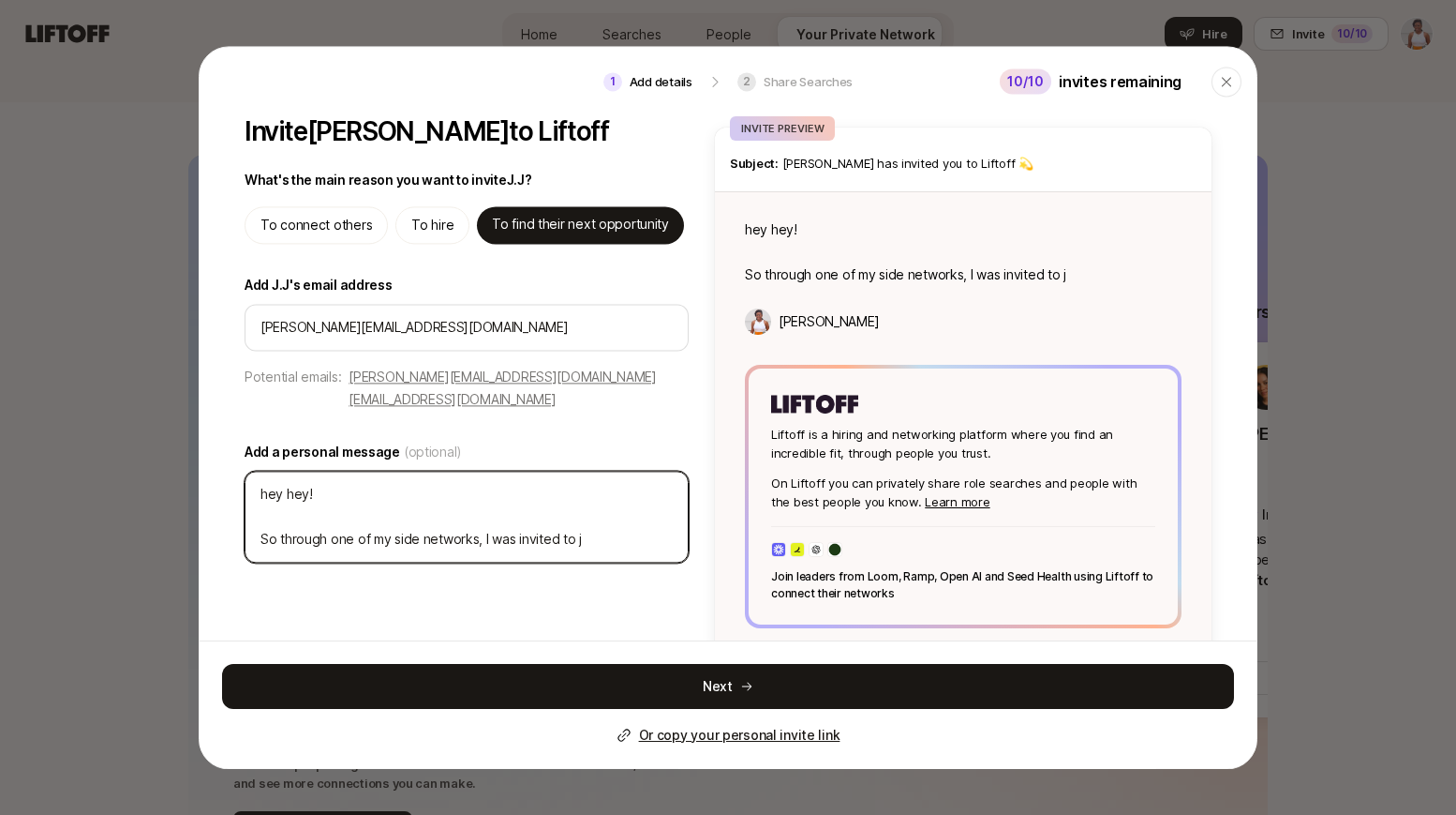
type textarea "x"
type textarea "hey hey! So through one of my side networks, I was invited to joi"
type textarea "x"
type textarea "hey hey! So through one of my side networks, I was invited to join"
type textarea "x"
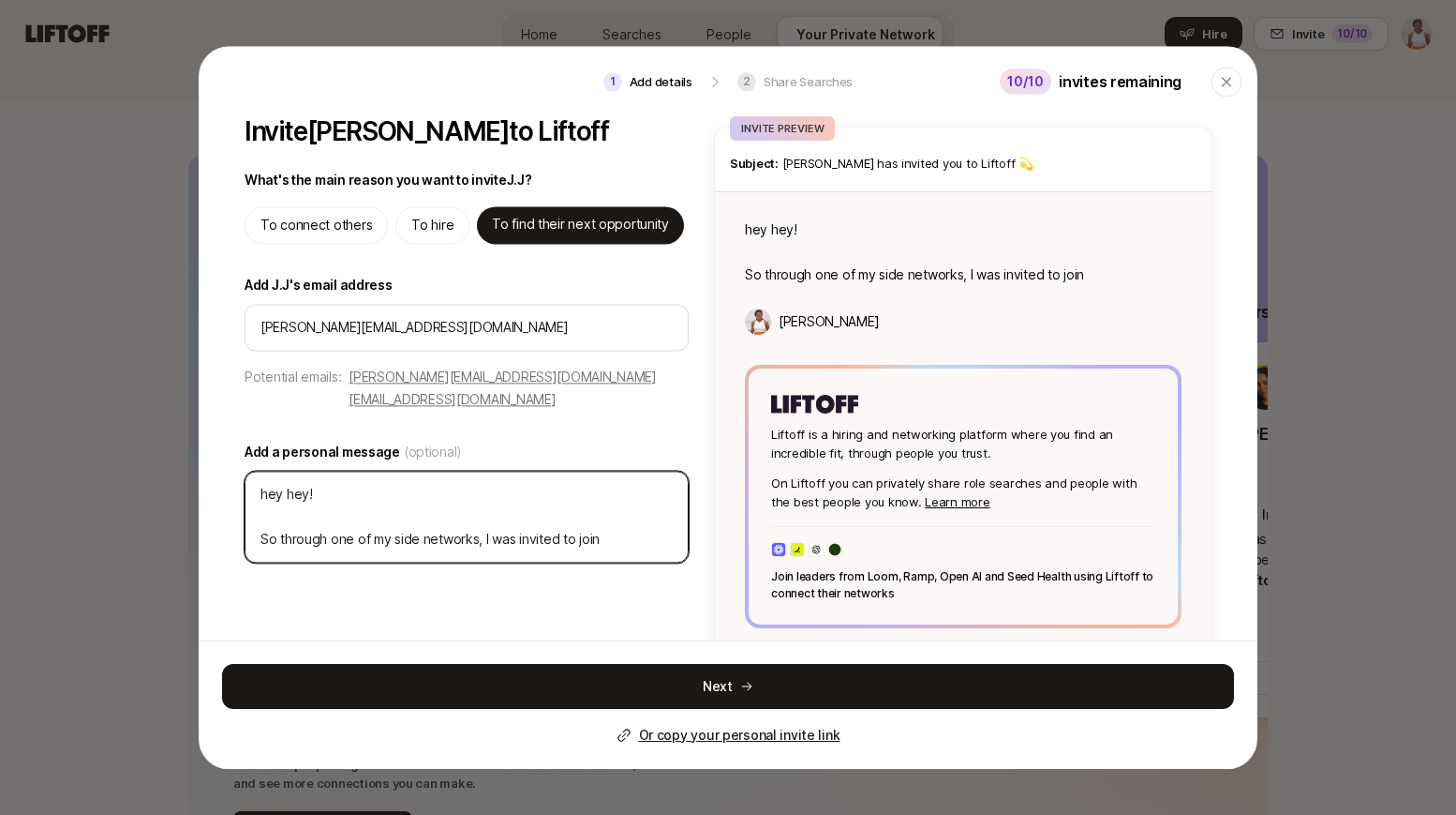
type textarea "hey hey! So through one of my side networks, I was invited to join"
type textarea "x"
type textarea "hey hey! So through one of my side networks, I was invited to join t"
type textarea "x"
type textarea "hey hey! So through one of my side networks, I was invited to join th"
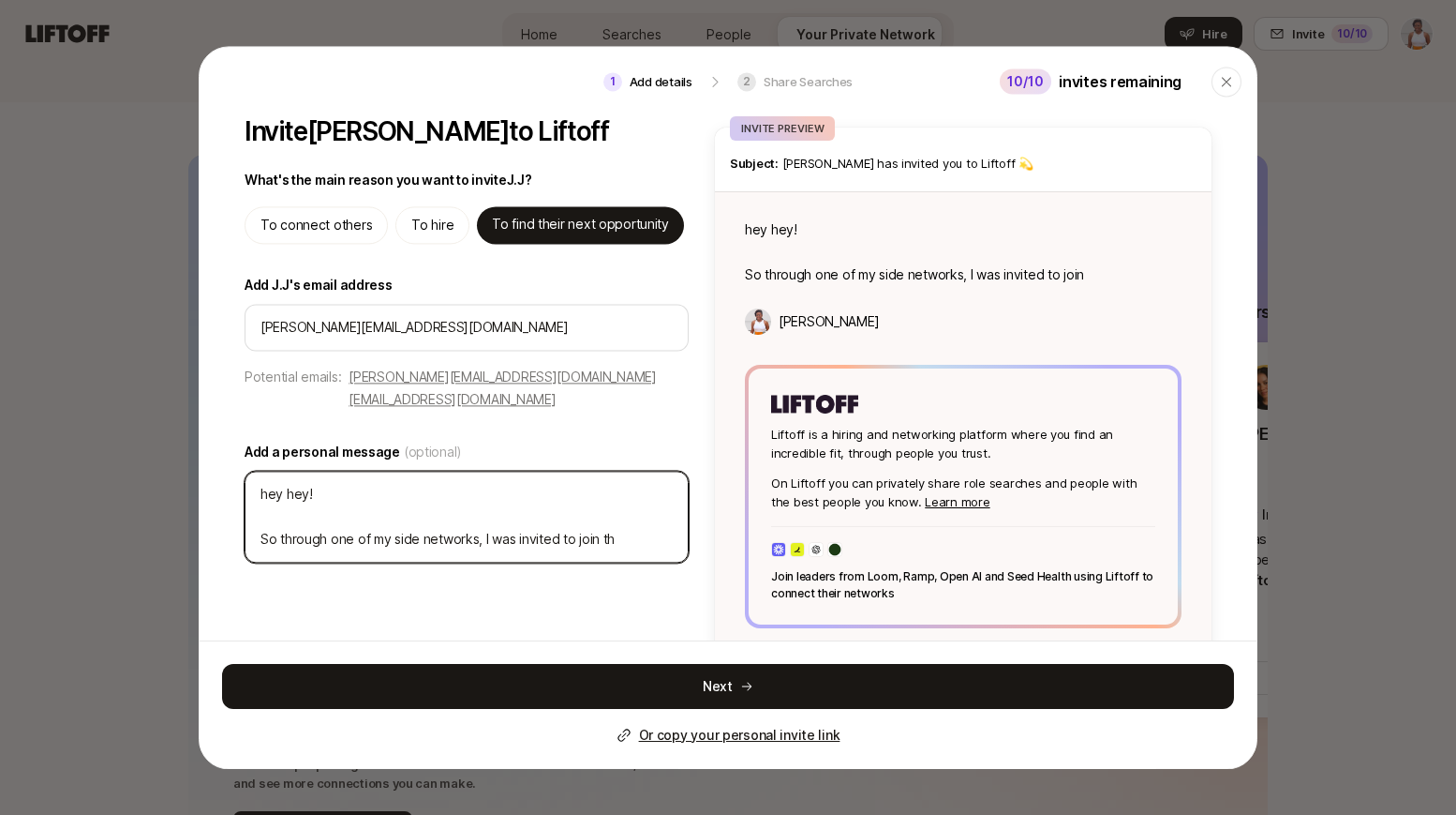
type textarea "x"
type textarea "hey hey! So through one of my side networks, I was invited to join thi"
type textarea "x"
type textarea "hey hey! So through one of my side networks, I was invited to join this"
type textarea "x"
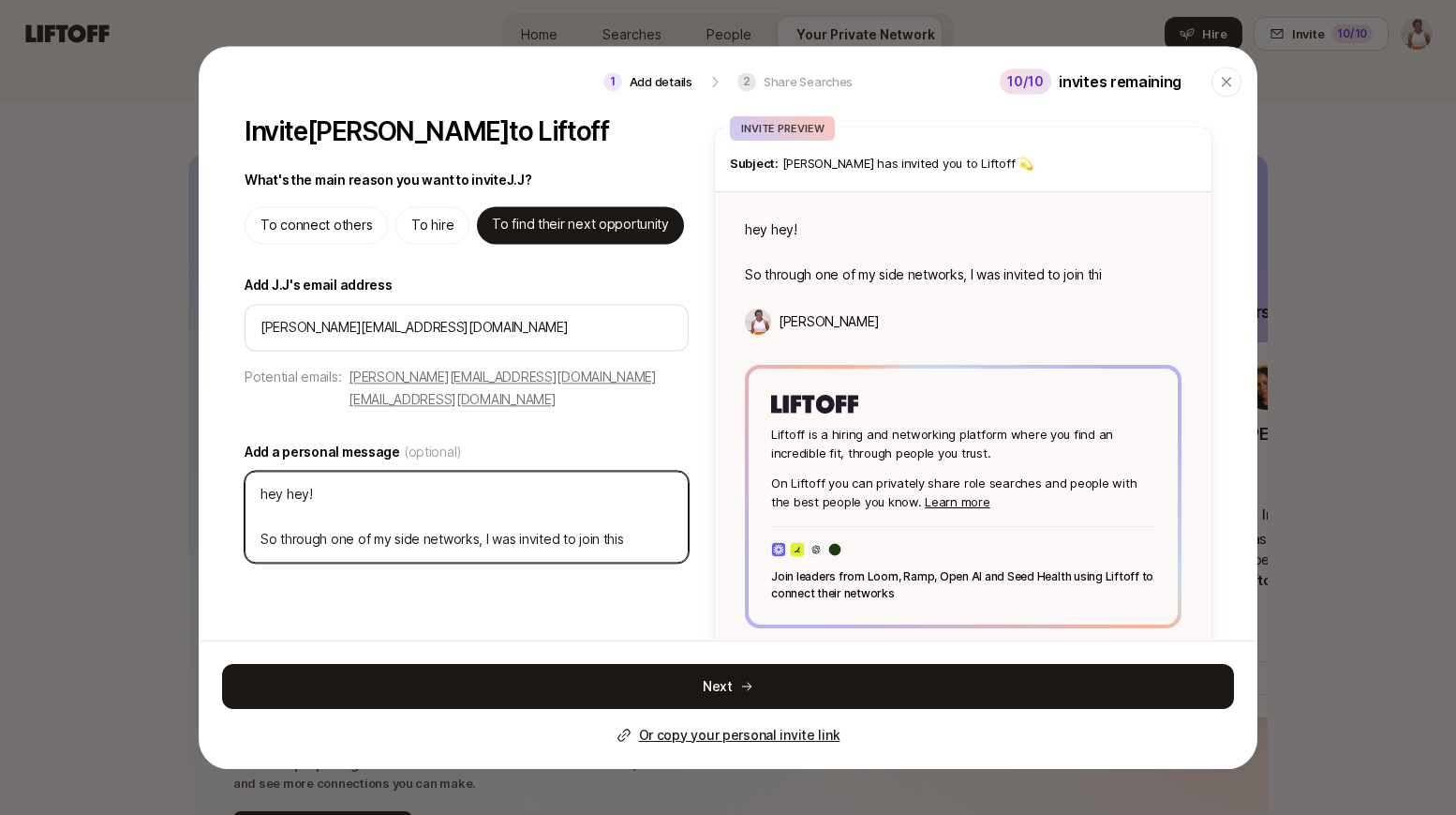
type textarea "hey hey! So through one of my side networks, I was invited to join this"
type textarea "x"
type textarea "hey hey! So through one of my side networks, I was invited to join this i"
type textarea "x"
type textarea "hey hey! So through one of my side networks, I was invited to join this in"
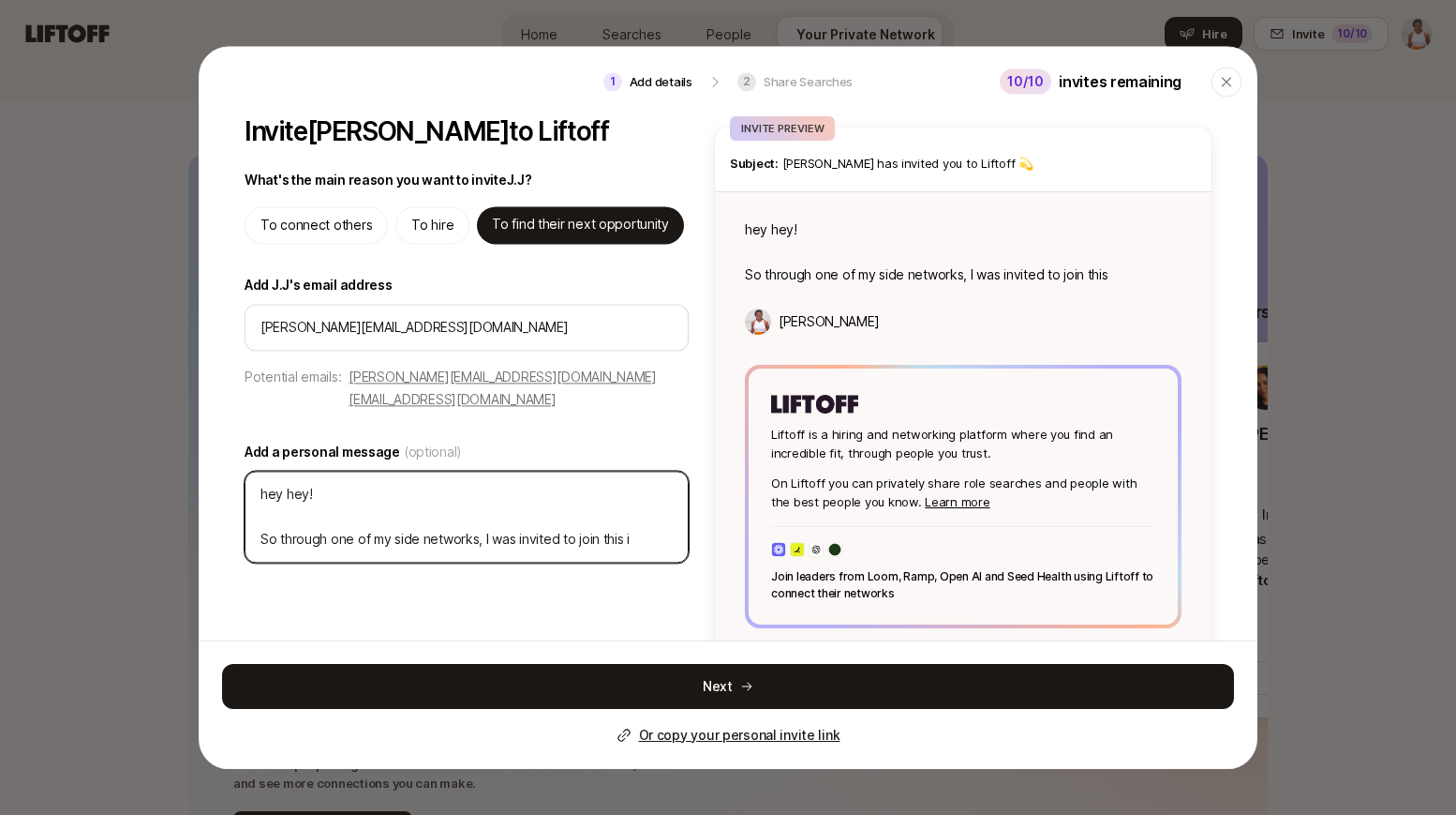
type textarea "x"
type textarea "hey hey! So through one of my side networks, I was invited to join this inv"
type textarea "x"
type textarea "hey hey! So through one of my side networks, I was invited to join this invi"
type textarea "x"
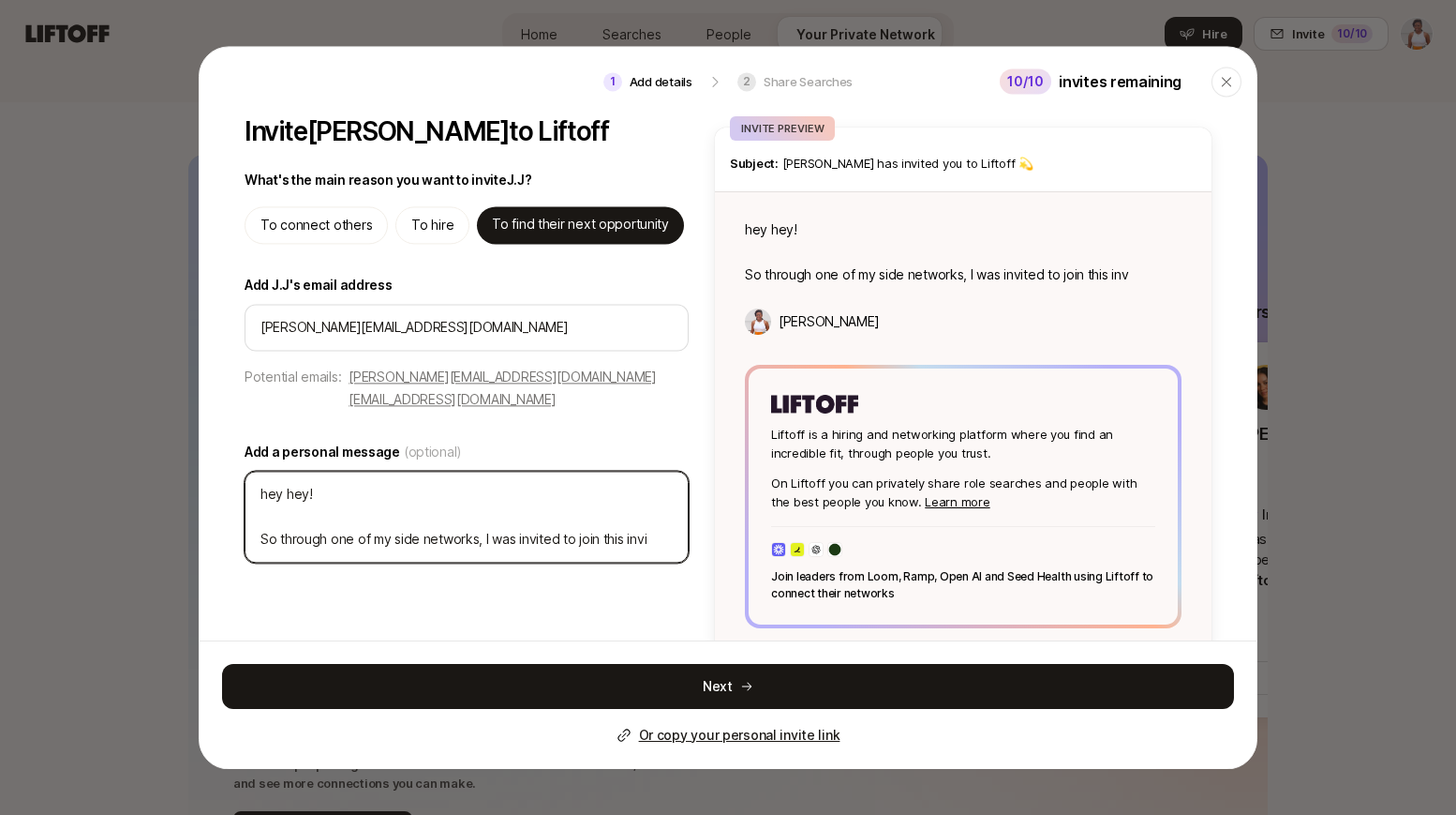
type textarea "hey hey! So through one of my side networks, I was invited to join this invit"
type textarea "x"
type textarea "hey hey! So through one of my side networks, I was invited to join this invite"
type textarea "x"
type textarea "hey hey! So through one of my side networks, I was invited to join this invite-"
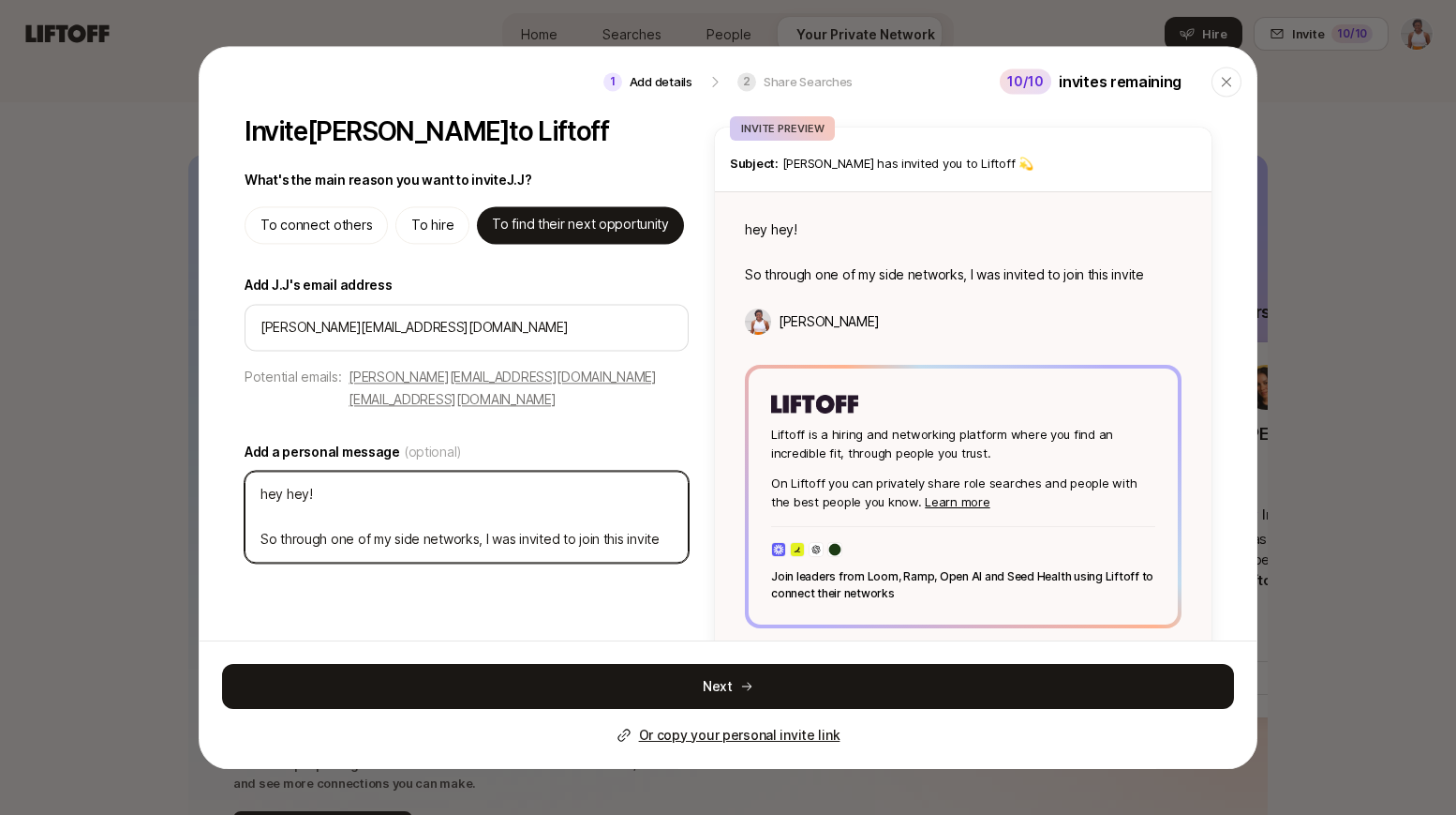
type textarea "x"
type textarea "hey hey! So through one of my side networks, I was invited to join this invite-o"
type textarea "x"
type textarea "hey hey! So through one of my side networks, I was invited to join this invite-…"
type textarea "x"
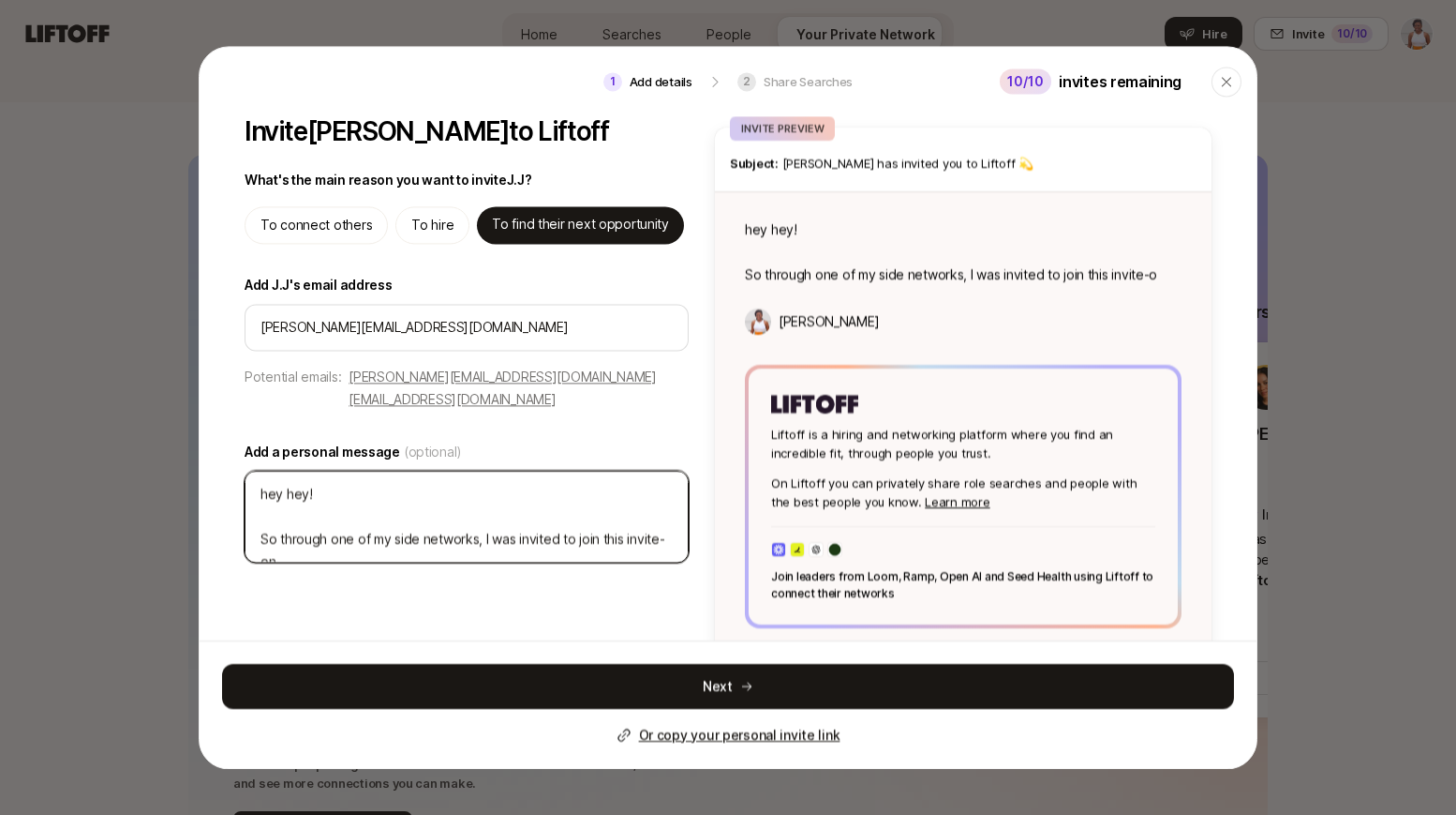
type textarea "hey hey! So through one of my side networks, I was invited to join this invite-…"
type textarea "x"
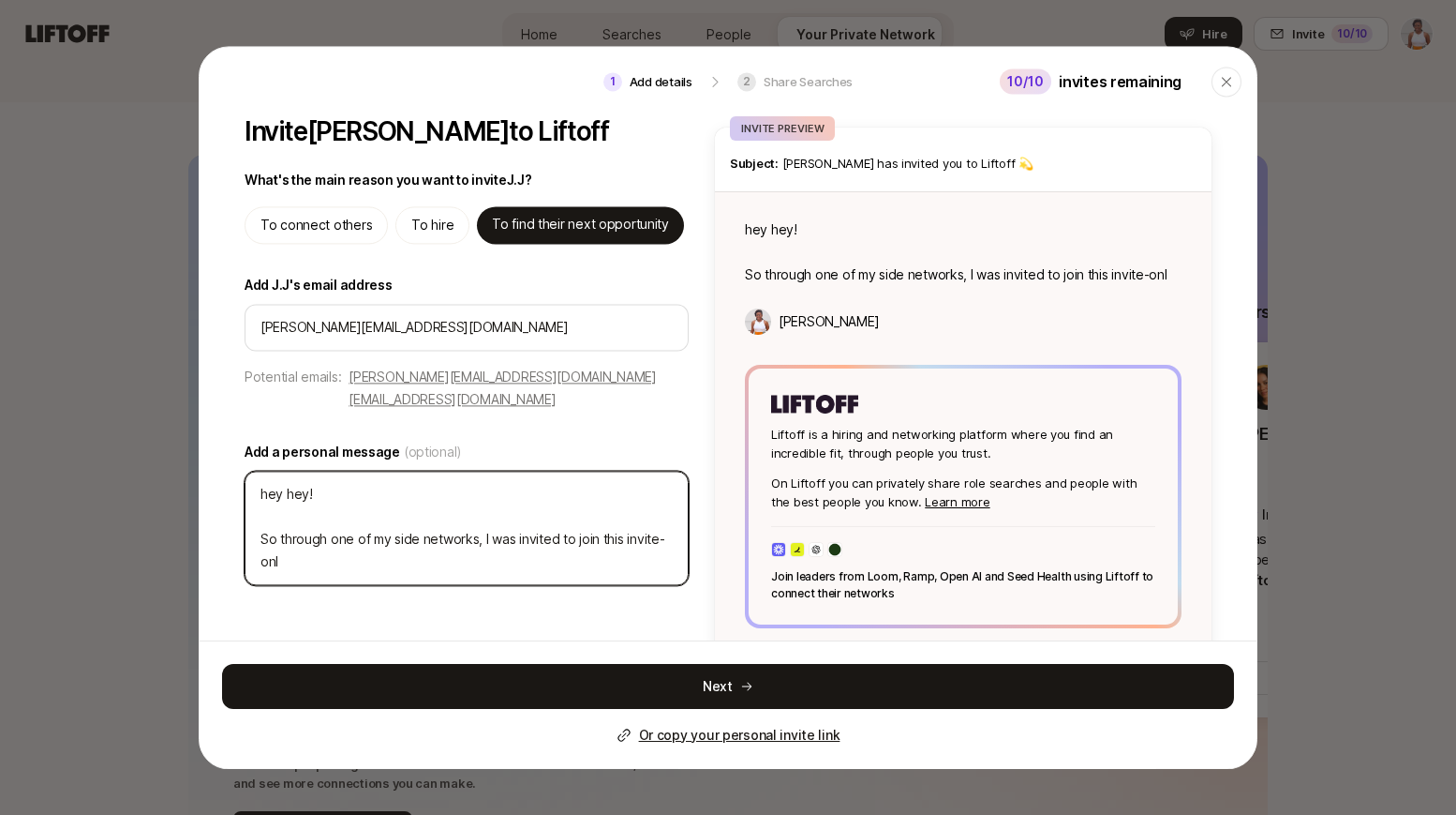
type textarea "hey hey! So through one of my side networks, I was invited to join this invite-…"
type textarea "x"
type textarea "hey hey! So through one of my side networks, I was invited to join this invite-…"
type textarea "x"
type textarea "hey hey! So through one of my side networks, I was invited to join this invite-…"
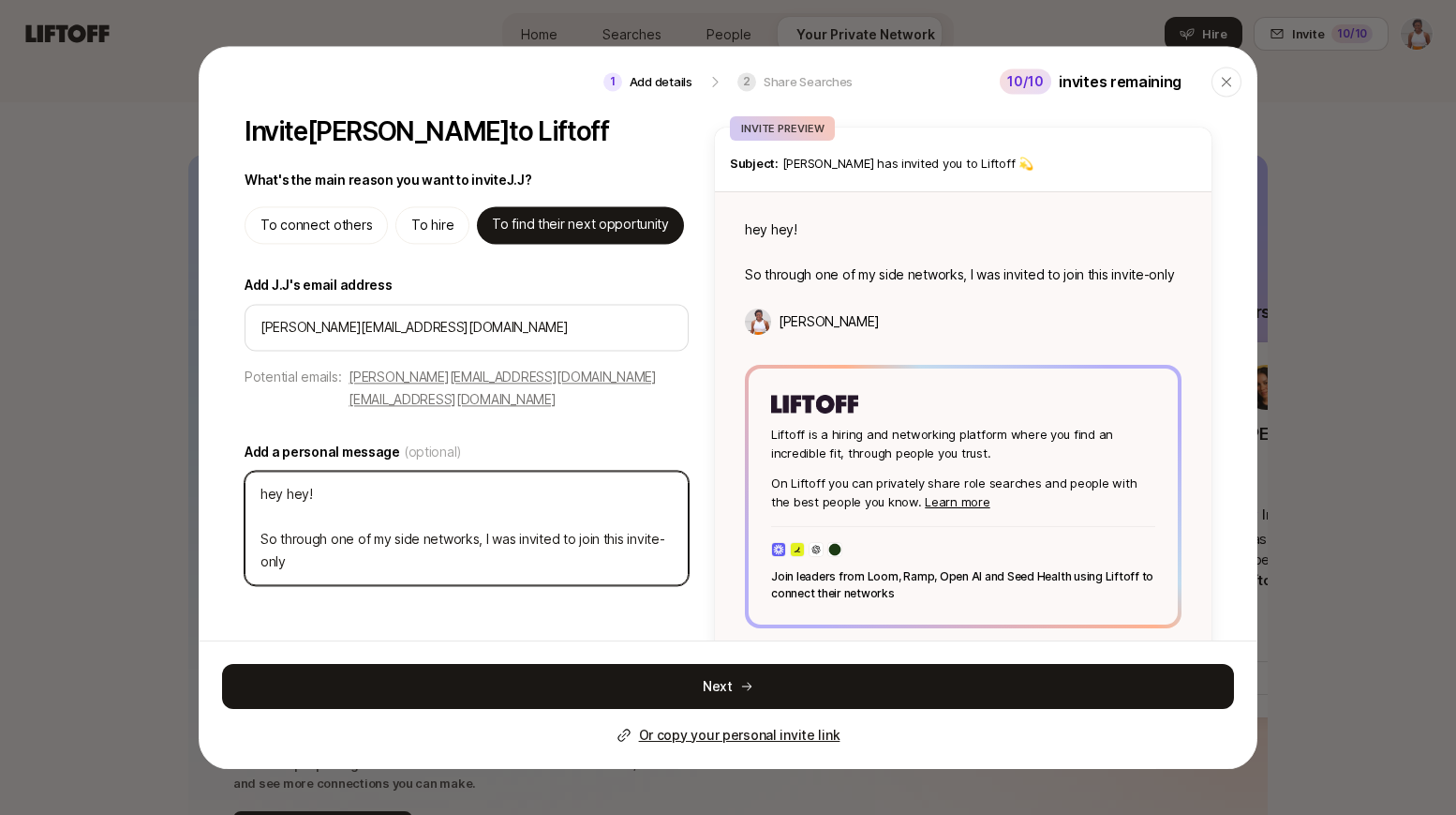
type textarea "x"
type textarea "hey hey! So through one of my side networks, I was invited to join this invite-…"
type textarea "x"
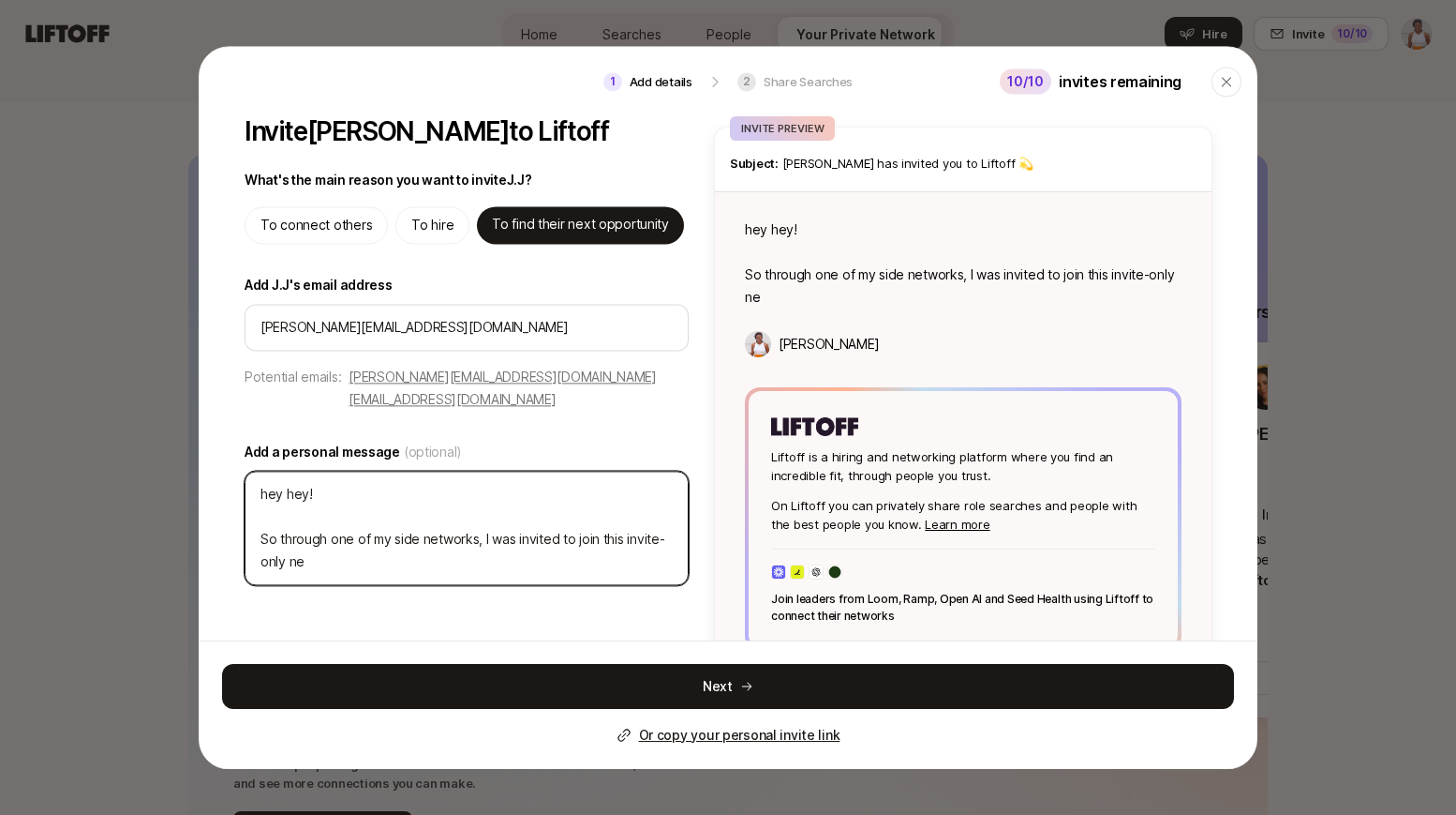
type textarea "hey hey! So through one of my side networks, I was invited to join this invite-…"
type textarea "x"
type textarea "hey hey! So through one of my side networks, I was invited to join this invite-…"
type textarea "x"
type textarea "hey hey! So through one of my side networks, I was invited to join this invite-…"
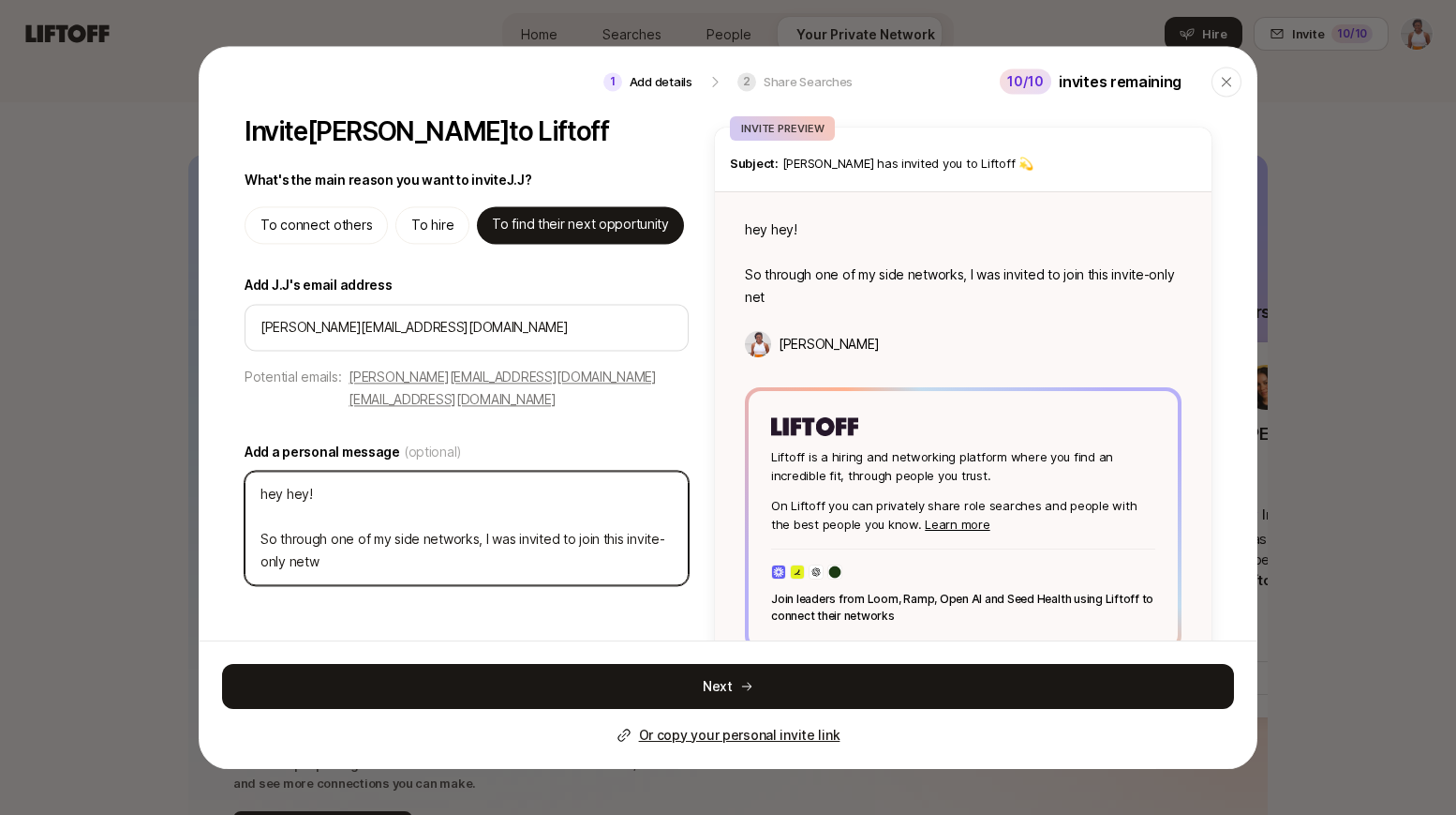
type textarea "x"
type textarea "hey hey! So through one of my side networks, I was invited to join this invite-…"
type textarea "x"
type textarea "hey hey! So through one of my side networks, I was invited to join this invite-…"
type textarea "x"
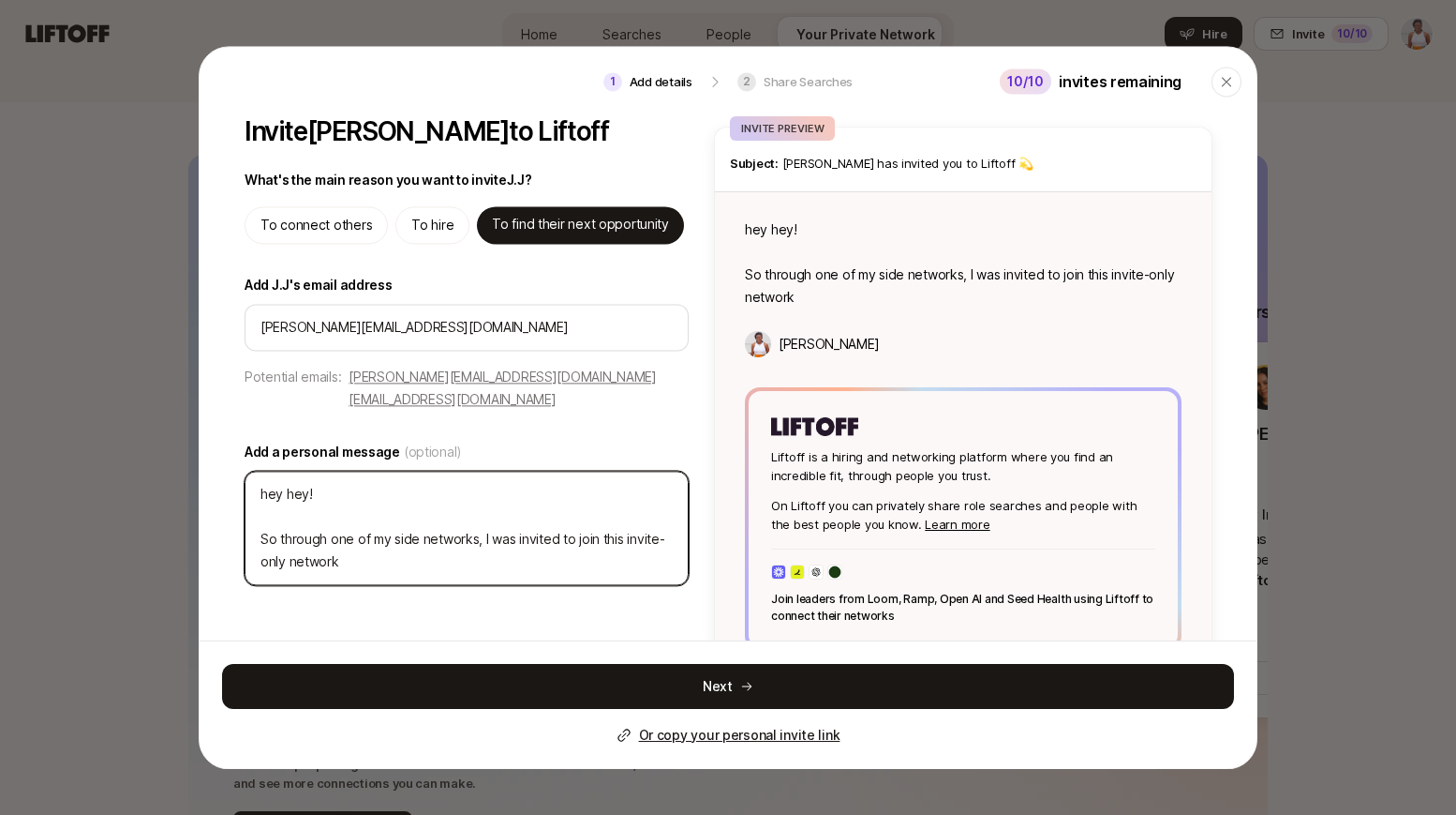
type textarea "hey hey! So through one of my side networks, I was invited to join this invite-…"
type textarea "x"
type textarea "hey hey! So through one of my side networks, I was invited to join this invite-…"
type textarea "x"
type textarea "hey hey! So through one of my side networks, I was invited to join this invite-…"
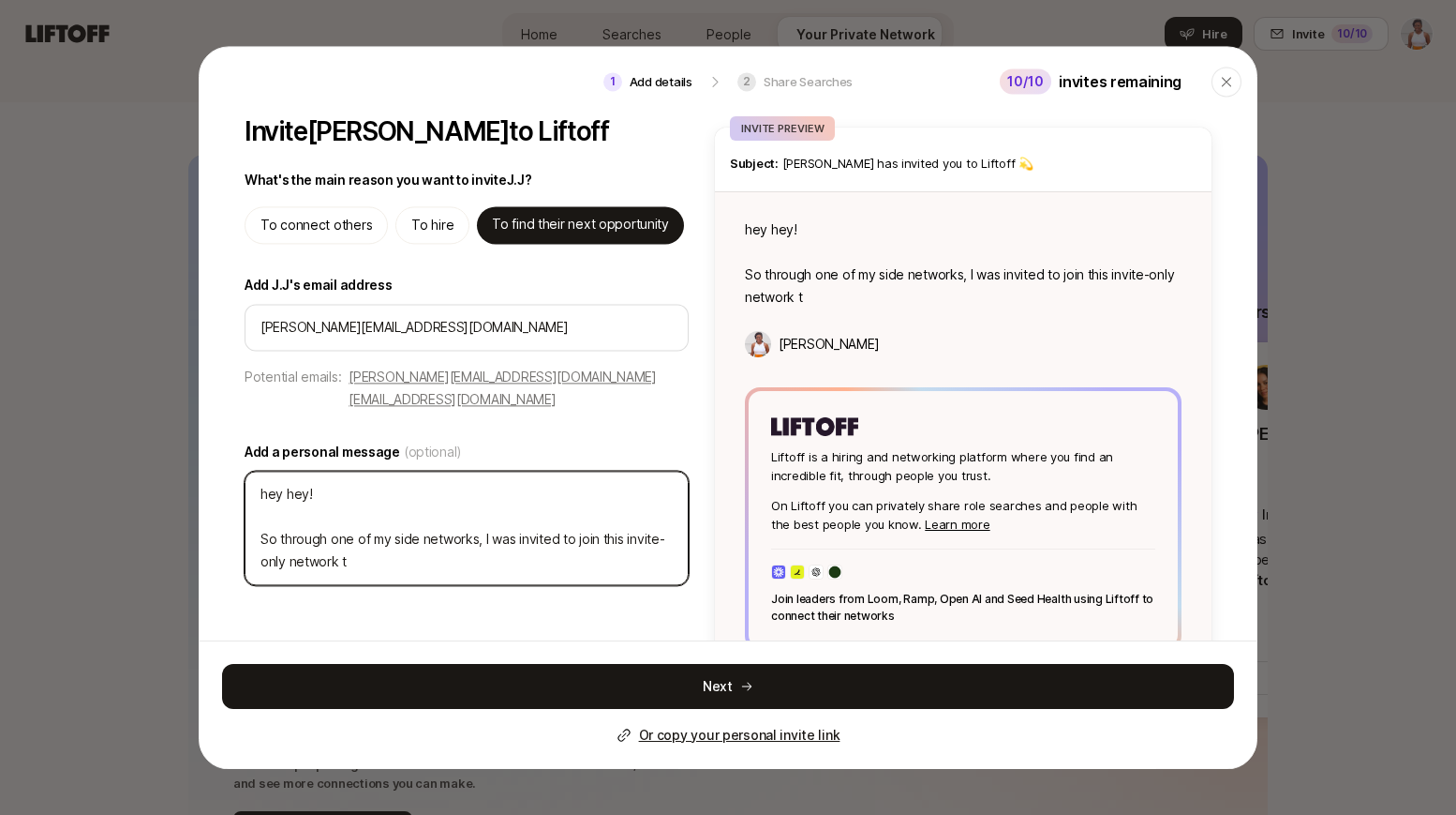
type textarea "x"
type textarea "hey hey! So through one of my side networks, I was invited to join this invite-…"
type textarea "x"
type textarea "hey hey! So through one of my side networks, I was invited to join this invite-…"
